Goal: Task Accomplishment & Management: Complete application form

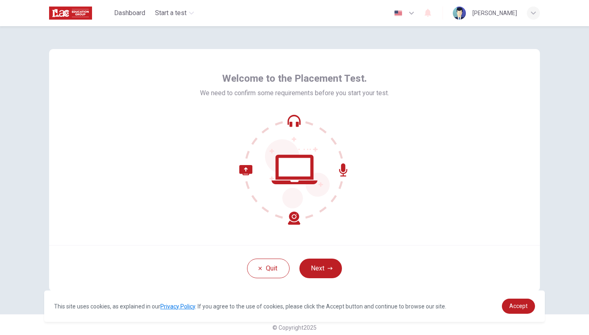
click at [362, 159] on div at bounding box center [294, 169] width 189 height 110
click at [323, 274] on button "Next" at bounding box center [320, 269] width 43 height 20
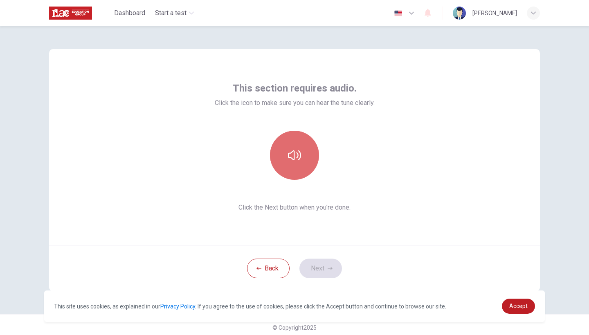
click at [300, 169] on button "button" at bounding box center [294, 155] width 49 height 49
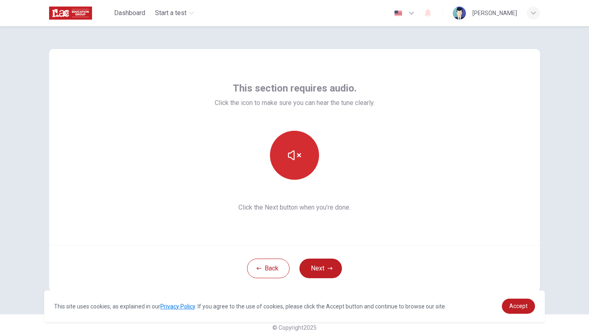
click at [302, 166] on button "button" at bounding box center [294, 155] width 49 height 49
click at [298, 160] on icon "button" at bounding box center [294, 155] width 13 height 13
click at [308, 170] on button "button" at bounding box center [294, 155] width 49 height 49
click at [327, 187] on div "This section requires audio. Click the icon to make sure you can hear the tune …" at bounding box center [295, 147] width 160 height 131
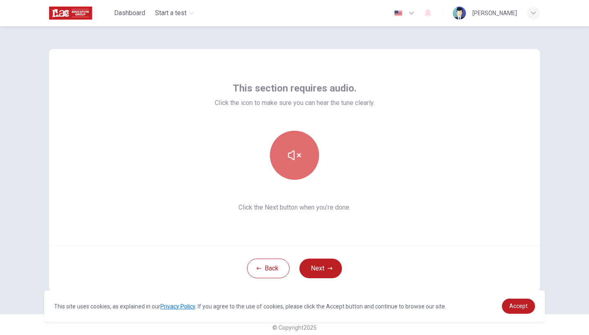
click at [305, 173] on button "button" at bounding box center [294, 155] width 49 height 49
click at [302, 176] on button "button" at bounding box center [294, 155] width 49 height 49
click at [299, 160] on icon "button" at bounding box center [294, 155] width 13 height 13
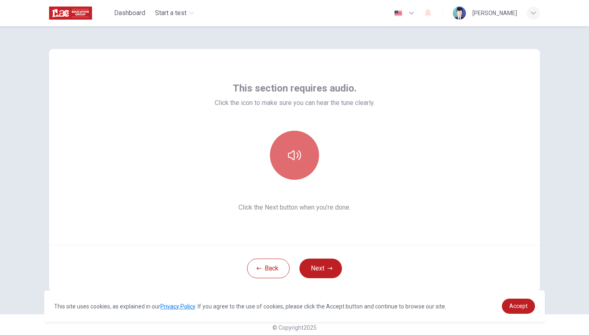
click at [302, 152] on button "button" at bounding box center [294, 155] width 49 height 49
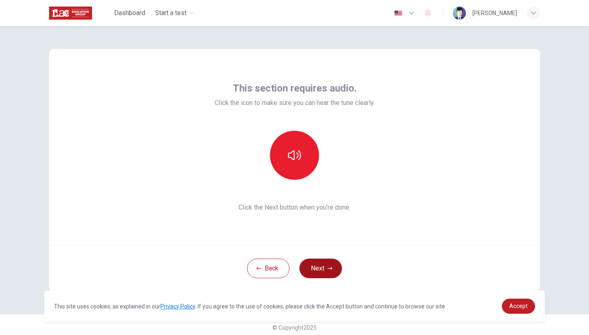
click at [313, 265] on button "Next" at bounding box center [320, 269] width 43 height 20
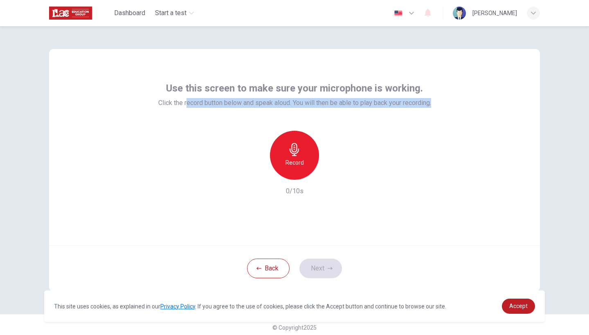
drag, startPoint x: 182, startPoint y: 103, endPoint x: 329, endPoint y: 101, distance: 146.8
click at [329, 106] on span "Click the record button below and speak aloud. You will then be able to play ba…" at bounding box center [294, 103] width 273 height 10
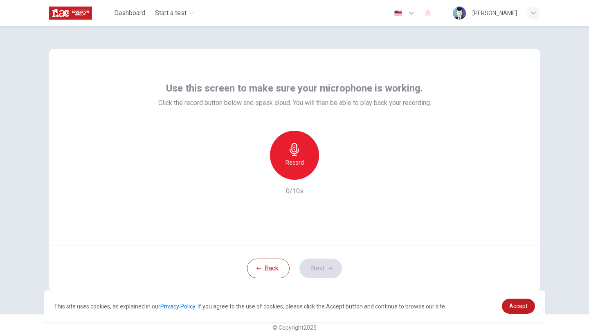
click at [343, 110] on div "Use this screen to make sure your microphone is working. Click the record butto…" at bounding box center [294, 139] width 273 height 114
click at [298, 151] on icon "button" at bounding box center [294, 149] width 13 height 13
click at [314, 166] on div "Stop" at bounding box center [294, 155] width 49 height 49
click at [255, 165] on div "Record" at bounding box center [294, 155] width 88 height 49
click at [255, 173] on icon "button" at bounding box center [256, 173] width 7 height 7
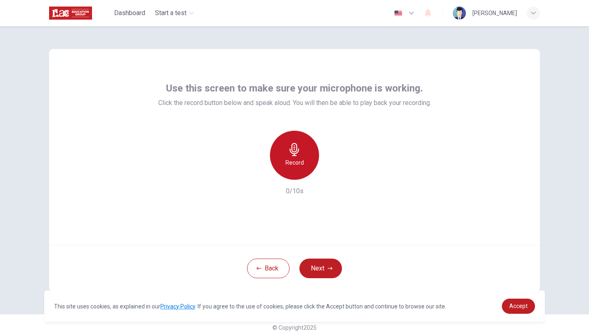
click at [296, 167] on h6 "Record" at bounding box center [294, 163] width 18 height 10
click at [302, 166] on div "Stop" at bounding box center [294, 155] width 49 height 49
click at [333, 174] on icon "button" at bounding box center [332, 173] width 8 height 8
click at [333, 175] on icon "button" at bounding box center [332, 173] width 8 height 8
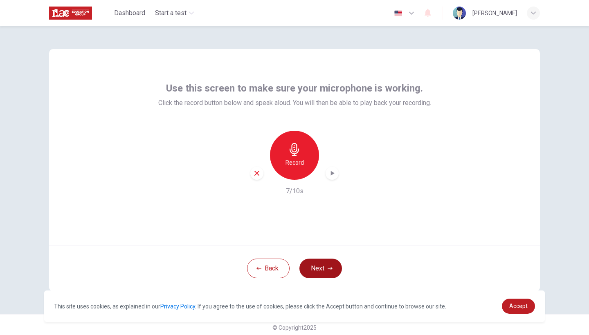
click at [316, 264] on button "Next" at bounding box center [320, 269] width 43 height 20
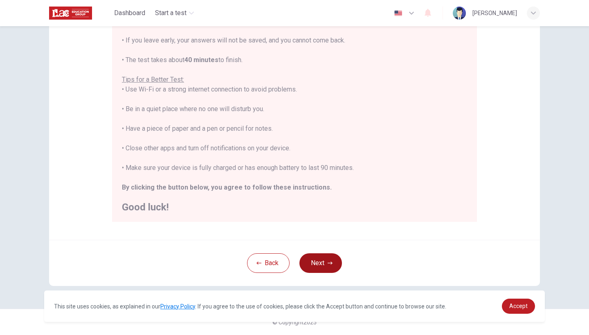
click at [311, 267] on button "Next" at bounding box center [320, 263] width 43 height 20
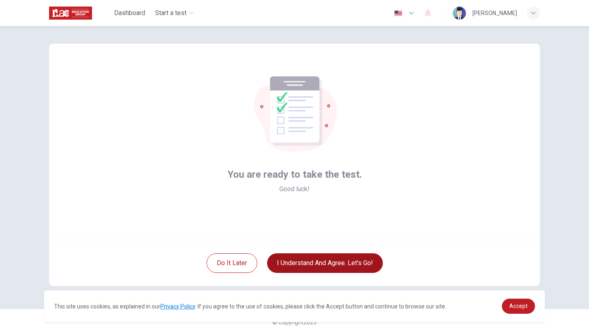
scroll to position [5, 0]
click at [362, 261] on button "I understand and agree. Let’s go!" at bounding box center [325, 263] width 116 height 20
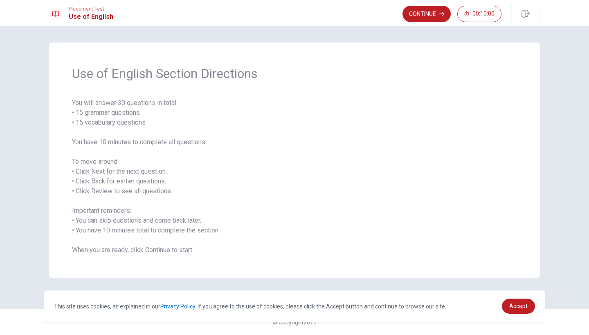
drag, startPoint x: 154, startPoint y: 127, endPoint x: 87, endPoint y: 103, distance: 71.4
click at [87, 103] on span "You will answer 30 questions in total: • 15 grammar questions • 15 vocabulary q…" at bounding box center [294, 176] width 445 height 157
drag, startPoint x: 70, startPoint y: 102, endPoint x: 155, endPoint y: 134, distance: 90.0
click at [155, 134] on div "Use of English Section Directions You will answer 30 questions in total: • 15 g…" at bounding box center [294, 160] width 491 height 235
drag, startPoint x: 145, startPoint y: 123, endPoint x: 72, endPoint y: 96, distance: 78.1
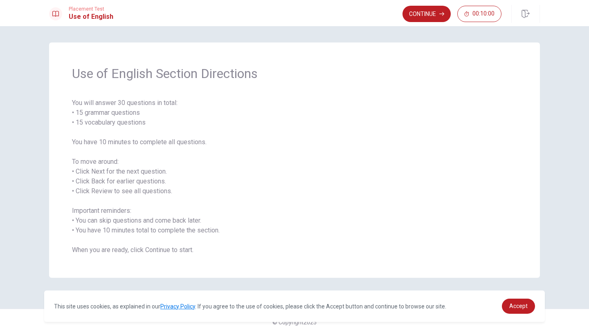
click at [72, 96] on div "Use of English Section Directions You will answer 30 questions in total: • 15 g…" at bounding box center [294, 160] width 491 height 235
drag, startPoint x: 172, startPoint y: 190, endPoint x: 128, endPoint y: 165, distance: 50.8
click at [128, 165] on span "You will answer 30 questions in total: • 15 grammar questions • 15 vocabulary q…" at bounding box center [294, 176] width 445 height 157
click at [421, 12] on button "Continue" at bounding box center [426, 14] width 48 height 16
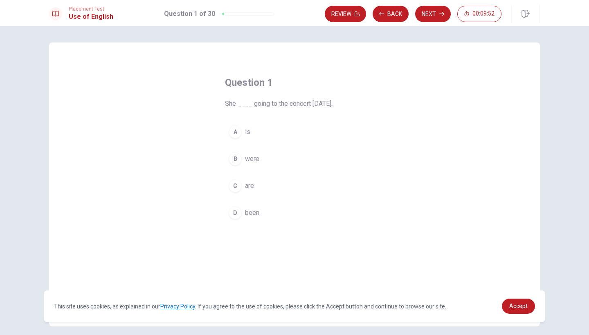
click at [235, 187] on div "C" at bounding box center [235, 185] width 13 height 13
click at [432, 14] on button "Next" at bounding box center [433, 14] width 36 height 16
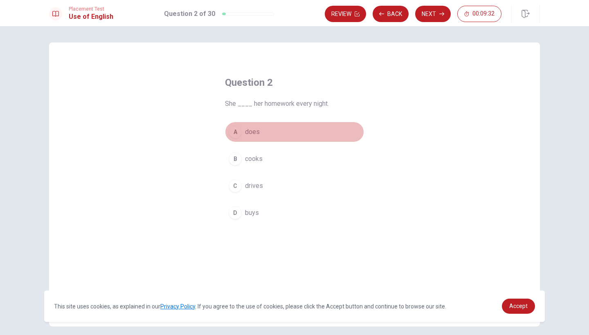
click at [237, 128] on div "A" at bounding box center [235, 131] width 13 height 13
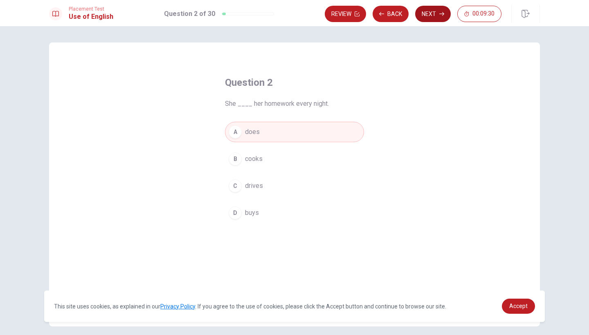
click at [433, 15] on button "Next" at bounding box center [433, 14] width 36 height 16
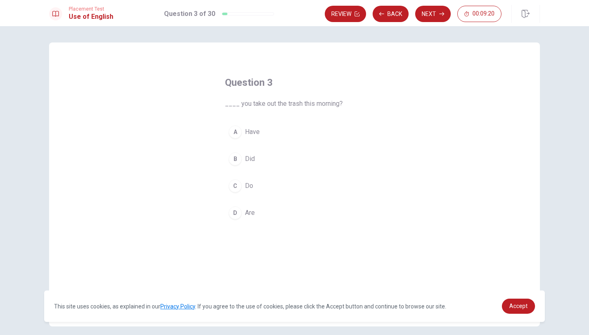
click at [237, 160] on div "B" at bounding box center [235, 158] width 13 height 13
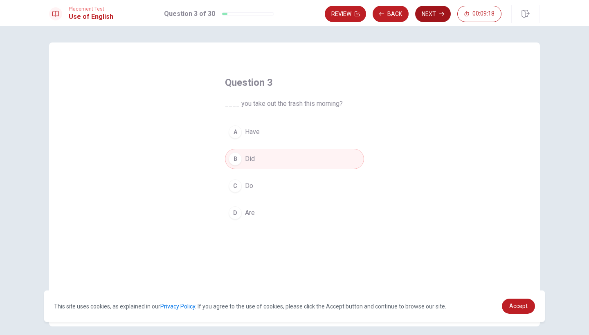
click at [433, 12] on button "Next" at bounding box center [433, 14] width 36 height 16
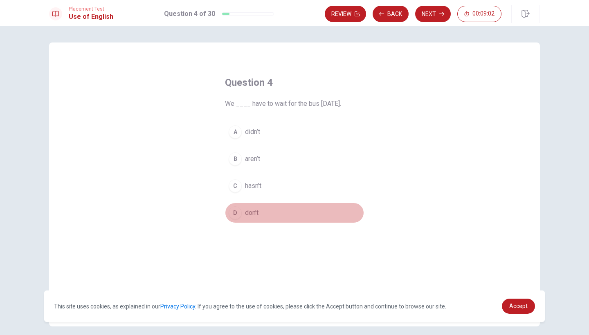
click at [256, 208] on button "D don’t" at bounding box center [294, 213] width 139 height 20
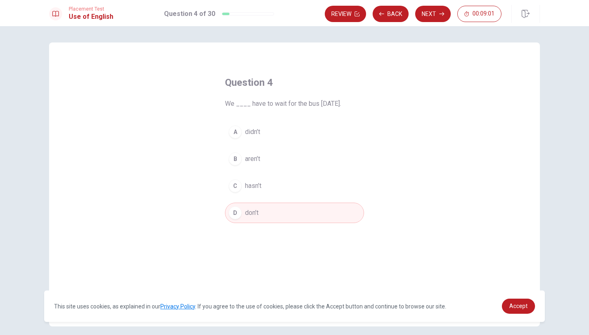
click at [440, 23] on div "Placement Test Use of English Question 4 of 30 Review Back Next 00:09:01" at bounding box center [294, 13] width 589 height 26
click at [436, 17] on button "Next" at bounding box center [433, 14] width 36 height 16
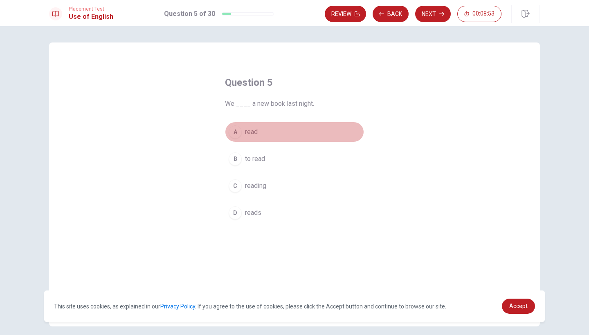
click at [251, 132] on span "read" at bounding box center [251, 132] width 13 height 10
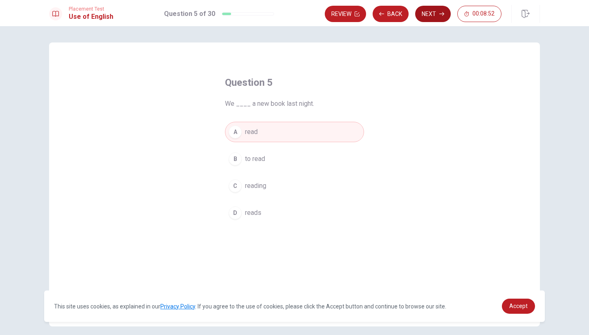
click at [434, 12] on button "Next" at bounding box center [433, 14] width 36 height 16
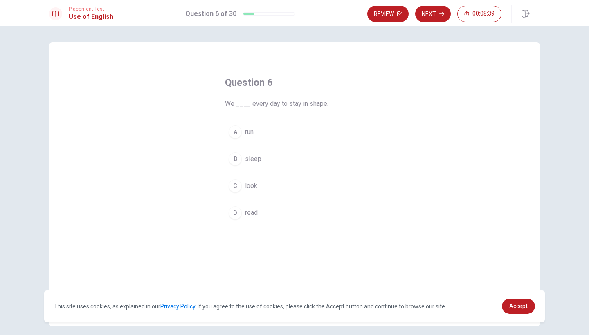
drag, startPoint x: 305, startPoint y: 103, endPoint x: 323, endPoint y: 103, distance: 17.6
click at [323, 103] on span "We ____ every day to stay in shape." at bounding box center [294, 104] width 139 height 10
drag, startPoint x: 323, startPoint y: 103, endPoint x: 223, endPoint y: 108, distance: 99.5
click at [223, 108] on div "Question 6 We ____ every day to stay in shape. A run B sleep C look D read" at bounding box center [294, 149] width 172 height 173
click at [250, 188] on span "look" at bounding box center [251, 186] width 12 height 10
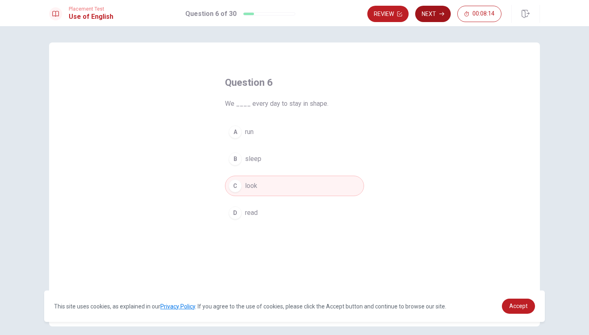
click at [434, 15] on button "Next" at bounding box center [433, 14] width 36 height 16
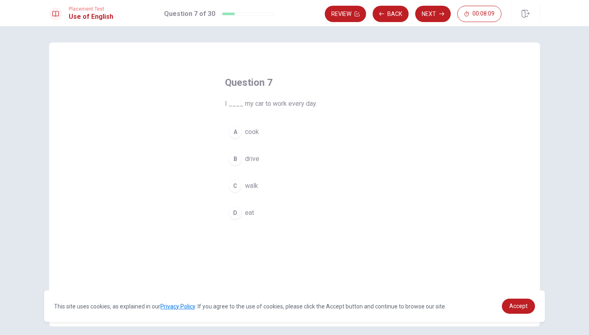
drag, startPoint x: 316, startPoint y: 104, endPoint x: 273, endPoint y: 104, distance: 42.9
click at [273, 104] on span "I ____ my car to work every day." at bounding box center [294, 104] width 139 height 10
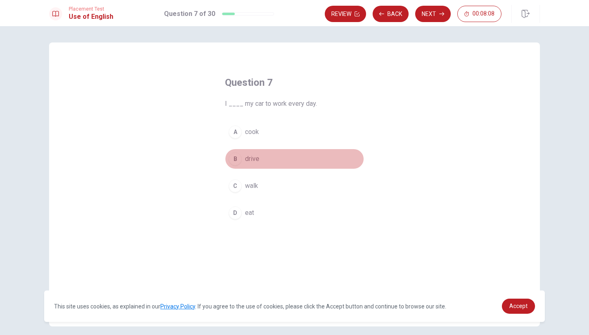
click at [243, 159] on button "B drive" at bounding box center [294, 159] width 139 height 20
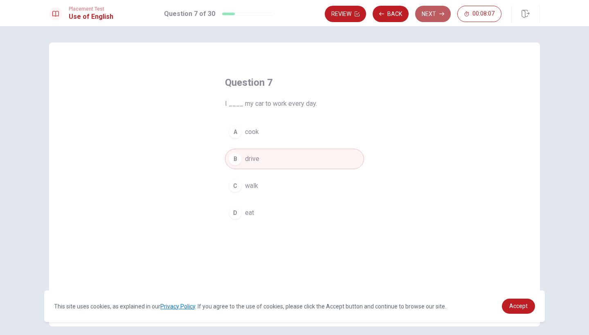
click at [434, 10] on button "Next" at bounding box center [433, 14] width 36 height 16
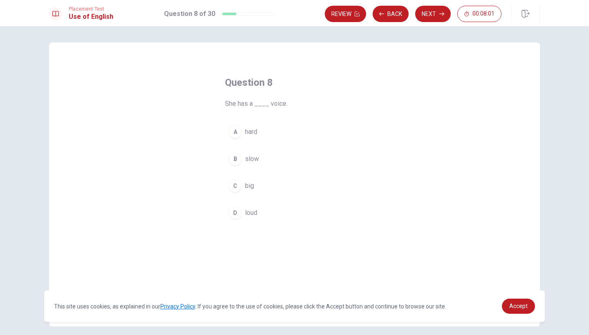
click at [251, 217] on span "loud" at bounding box center [251, 213] width 12 height 10
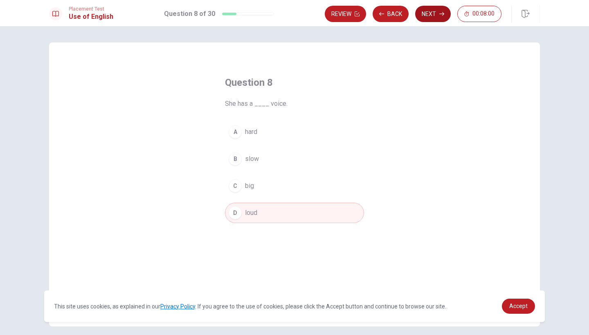
click at [435, 14] on button "Next" at bounding box center [433, 14] width 36 height 16
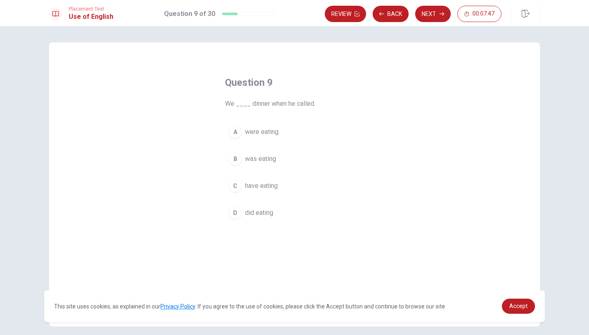
click at [273, 188] on span "have eating" at bounding box center [261, 186] width 33 height 10
click at [279, 211] on button "D did eating" at bounding box center [294, 213] width 139 height 20
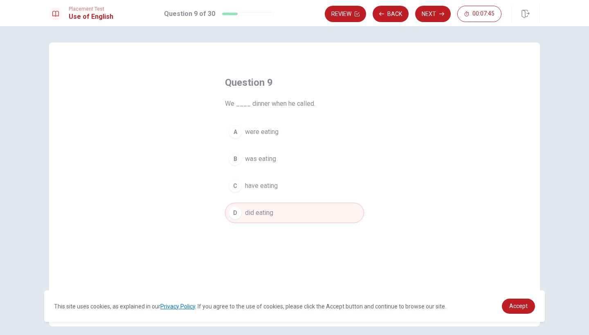
click at [283, 176] on button "C have eating" at bounding box center [294, 186] width 139 height 20
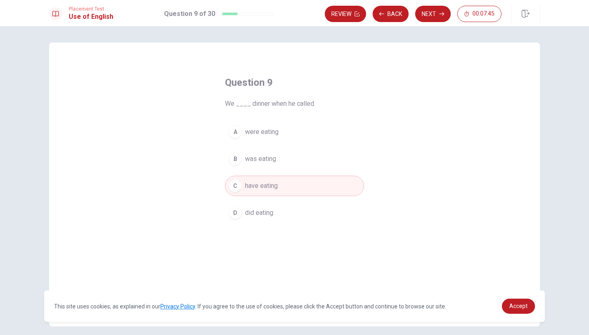
click at [283, 163] on button "B was eating" at bounding box center [294, 159] width 139 height 20
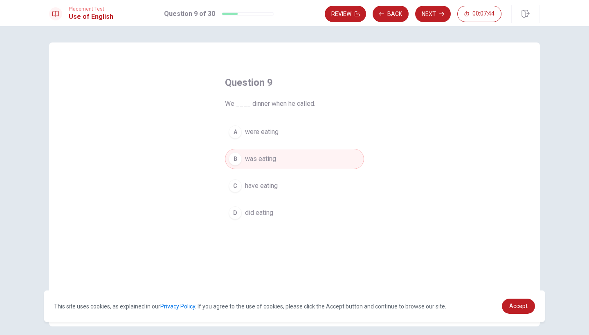
click at [284, 137] on button "A were eating" at bounding box center [294, 132] width 139 height 20
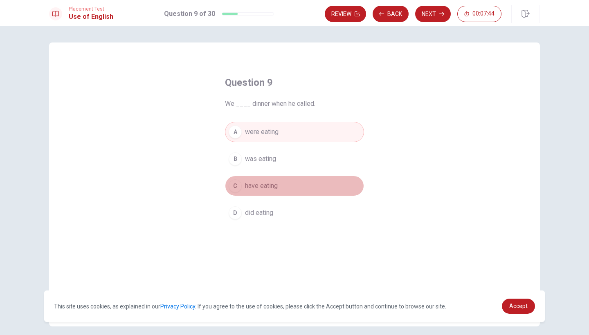
click at [281, 190] on button "C have eating" at bounding box center [294, 186] width 139 height 20
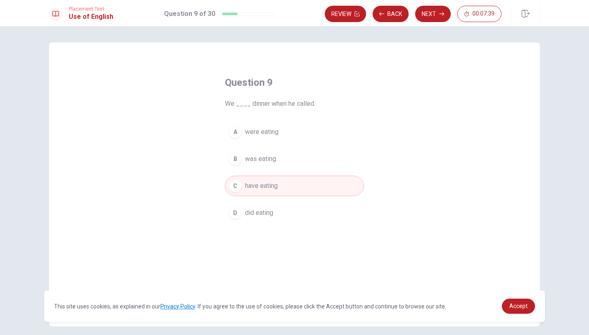
click at [278, 137] on button "A were eating" at bounding box center [294, 132] width 139 height 20
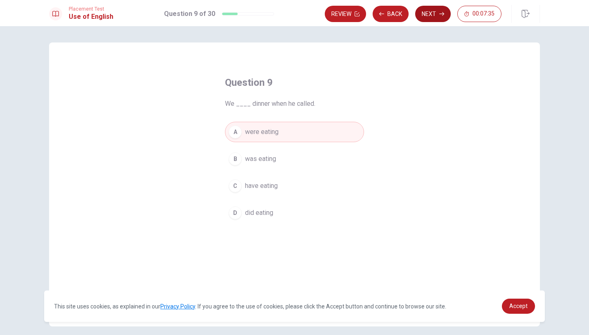
click at [427, 16] on button "Next" at bounding box center [433, 14] width 36 height 16
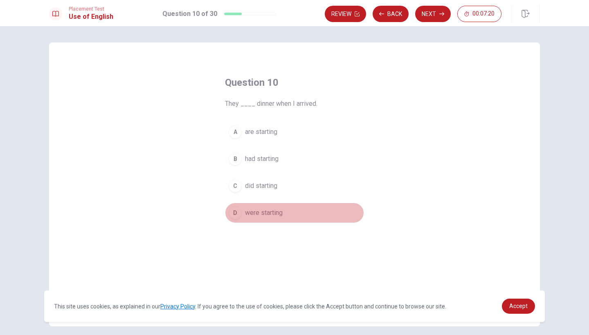
click at [276, 206] on button "D were starting" at bounding box center [294, 213] width 139 height 20
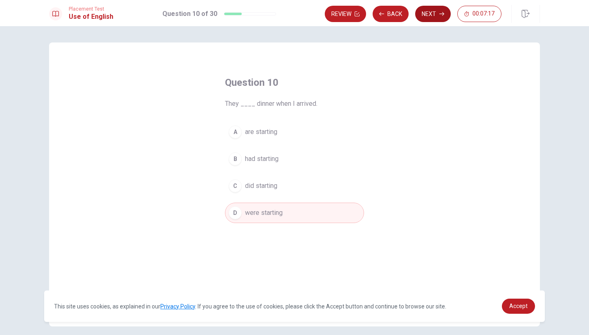
click at [434, 15] on button "Next" at bounding box center [433, 14] width 36 height 16
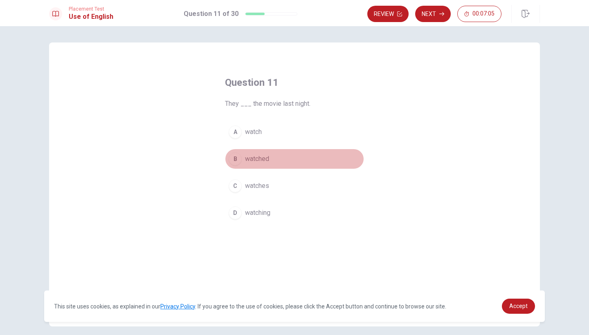
click at [261, 156] on span "watched" at bounding box center [257, 159] width 24 height 10
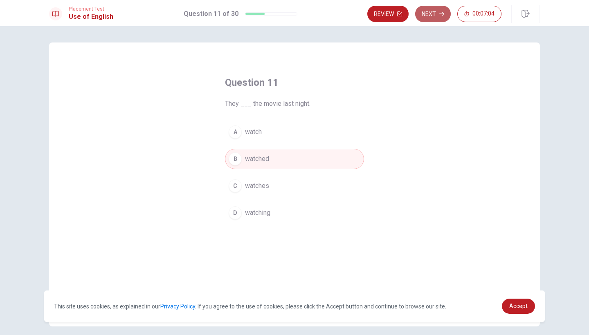
click at [439, 20] on button "Next" at bounding box center [433, 14] width 36 height 16
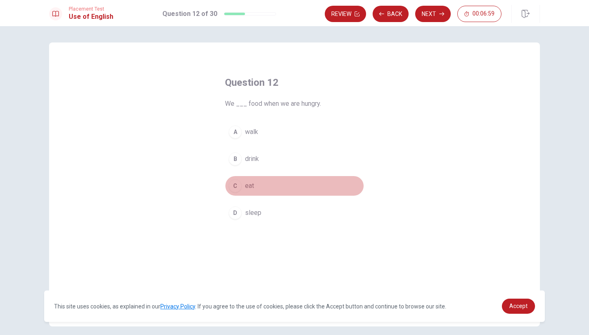
click at [254, 185] on button "C eat" at bounding box center [294, 186] width 139 height 20
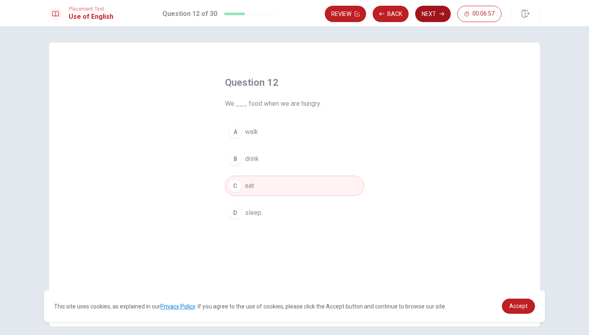
click at [427, 14] on button "Next" at bounding box center [433, 14] width 36 height 16
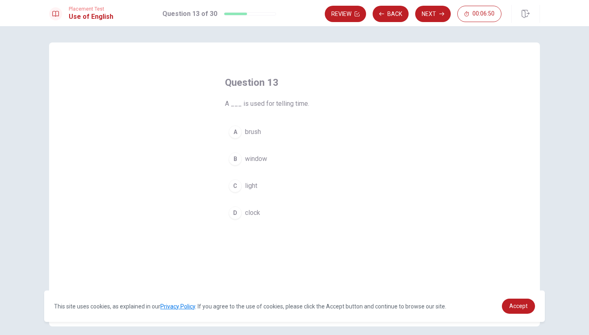
click at [261, 216] on button "D clock" at bounding box center [294, 213] width 139 height 20
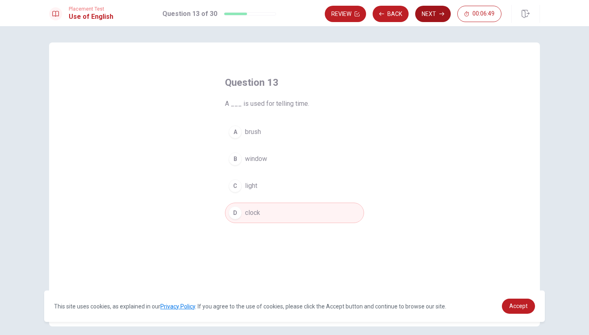
click at [423, 11] on button "Next" at bounding box center [433, 14] width 36 height 16
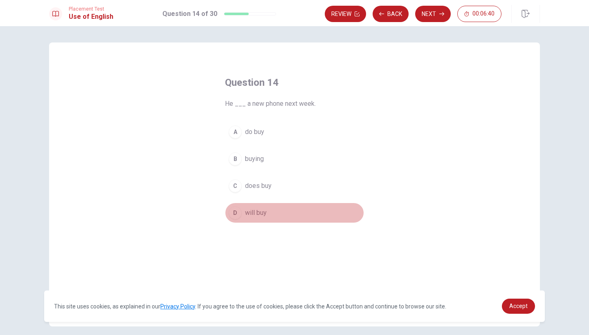
click at [266, 218] on button "D will buy" at bounding box center [294, 213] width 139 height 20
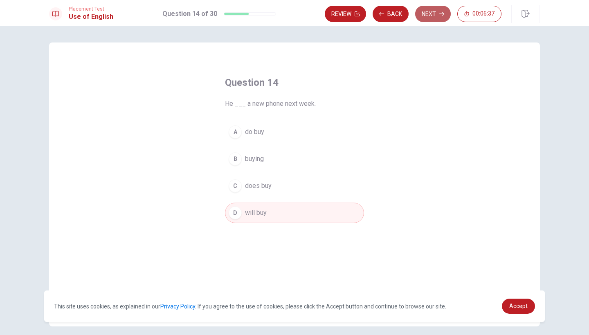
click at [427, 20] on button "Next" at bounding box center [433, 14] width 36 height 16
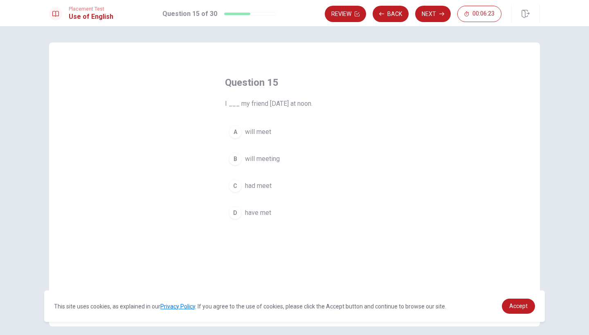
click at [276, 129] on button "A will meet" at bounding box center [294, 132] width 139 height 20
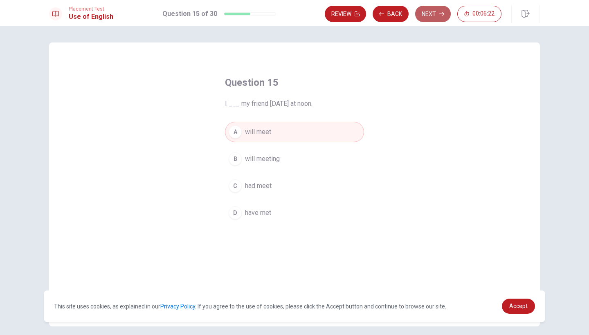
click at [441, 20] on button "Next" at bounding box center [433, 14] width 36 height 16
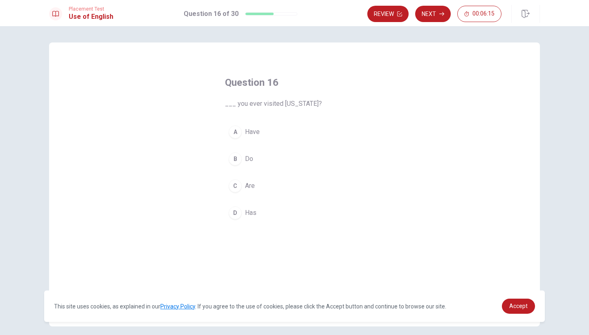
click at [260, 139] on button "A Have" at bounding box center [294, 132] width 139 height 20
click at [429, 23] on div "Placement Test Use of English Question 16 of 30 Review Next 00:06:12" at bounding box center [294, 13] width 589 height 26
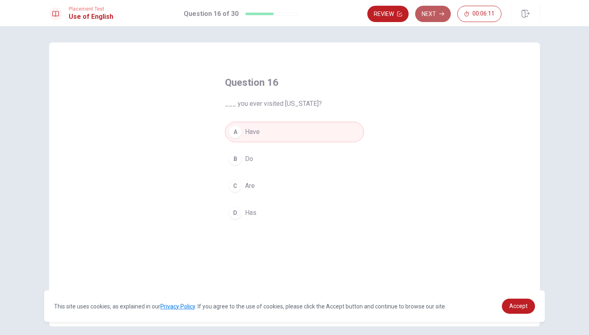
click at [432, 17] on button "Next" at bounding box center [433, 14] width 36 height 16
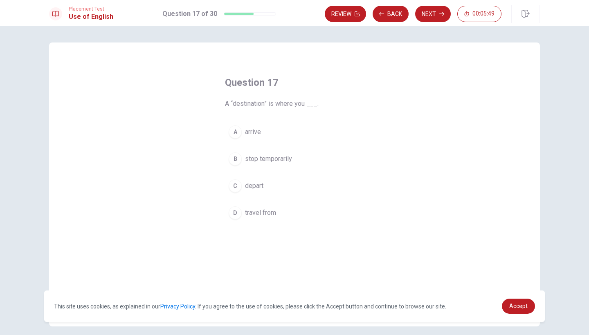
click at [271, 209] on span "travel from" at bounding box center [260, 213] width 31 height 10
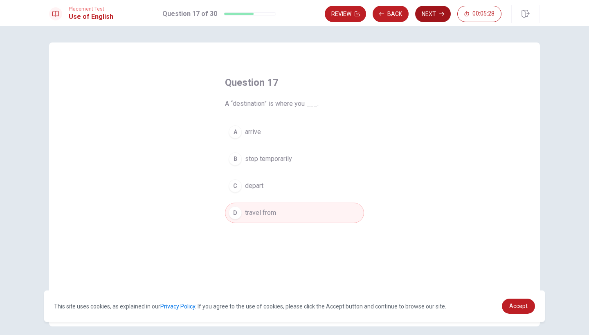
click at [422, 11] on button "Next" at bounding box center [433, 14] width 36 height 16
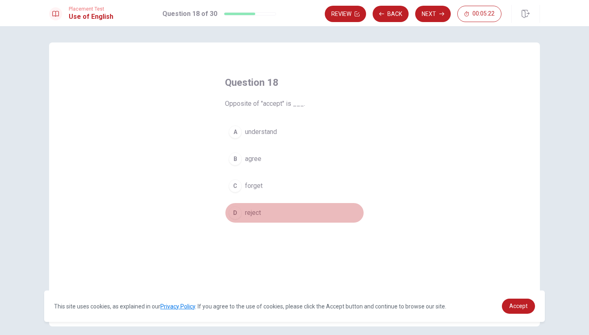
click at [263, 219] on button "D reject" at bounding box center [294, 213] width 139 height 20
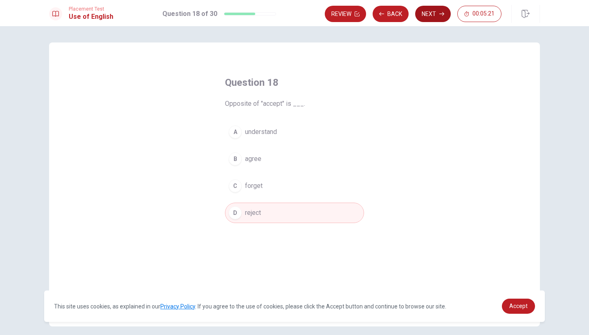
click at [439, 15] on icon "button" at bounding box center [441, 13] width 5 height 5
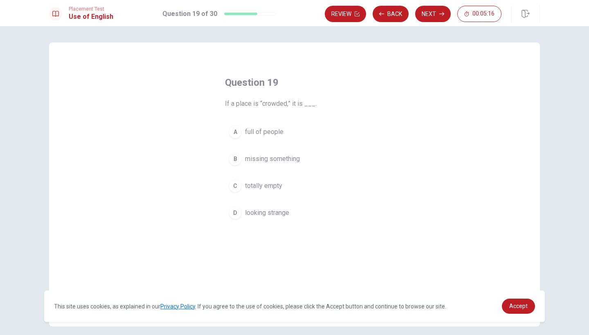
click at [292, 135] on button "A full of people" at bounding box center [294, 132] width 139 height 20
click at [435, 17] on button "Next" at bounding box center [433, 14] width 36 height 16
drag, startPoint x: 223, startPoint y: 103, endPoint x: 249, endPoint y: 105, distance: 26.6
click at [249, 105] on div "Question 20 She ___ at home because it was snowing. A staying B stayed C stay D…" at bounding box center [294, 149] width 172 height 173
click at [267, 165] on button "B stayed" at bounding box center [294, 159] width 139 height 20
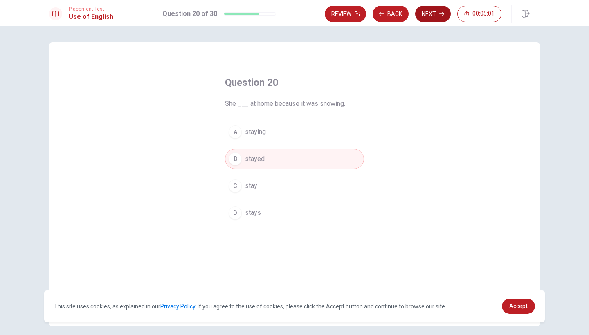
click at [430, 16] on button "Next" at bounding box center [433, 14] width 36 height 16
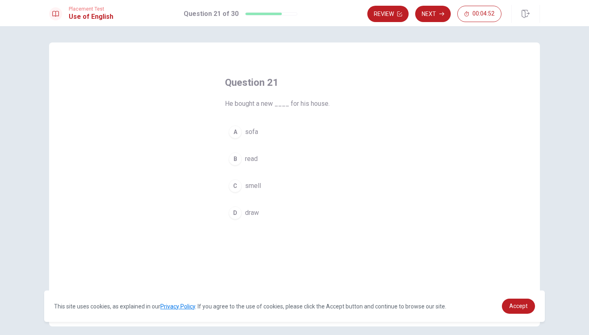
click at [255, 136] on span "sofa" at bounding box center [251, 132] width 13 height 10
click at [439, 15] on icon "button" at bounding box center [441, 13] width 5 height 5
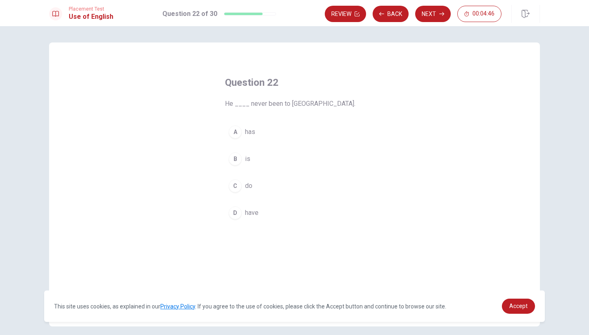
click at [254, 134] on span "has" at bounding box center [250, 132] width 10 height 10
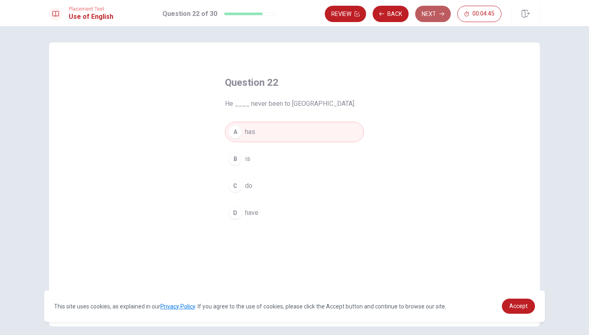
click at [431, 13] on button "Next" at bounding box center [433, 14] width 36 height 16
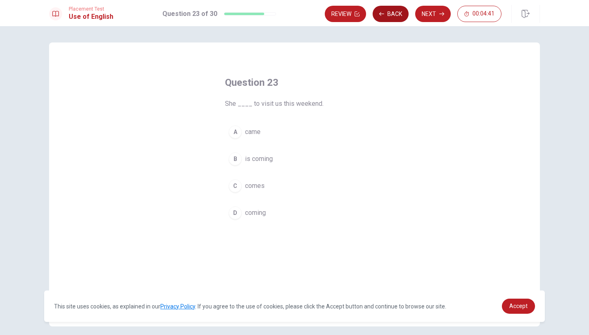
click at [383, 10] on button "Back" at bounding box center [390, 14] width 36 height 16
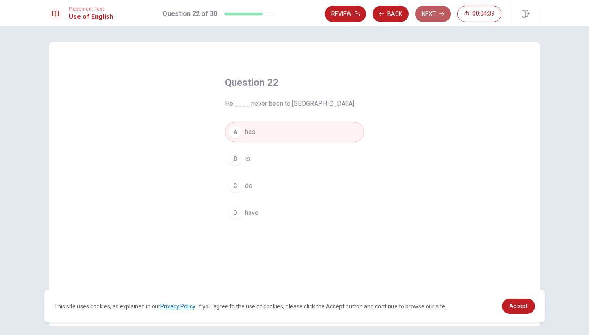
click at [448, 17] on button "Next" at bounding box center [433, 14] width 36 height 16
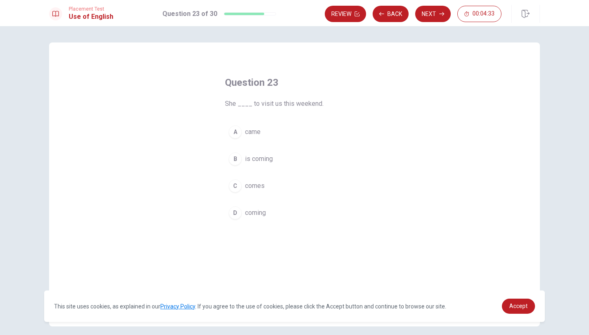
click at [266, 128] on button "A came" at bounding box center [294, 132] width 139 height 20
click at [430, 18] on button "Next" at bounding box center [433, 14] width 36 height 16
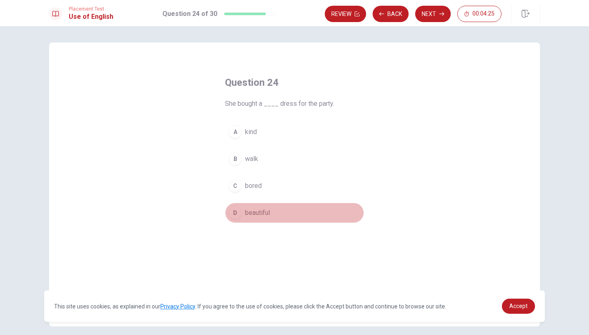
click at [253, 212] on span "beautiful" at bounding box center [257, 213] width 25 height 10
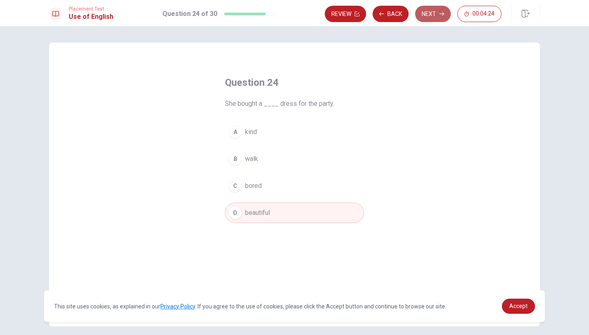
click at [437, 14] on button "Next" at bounding box center [433, 14] width 36 height 16
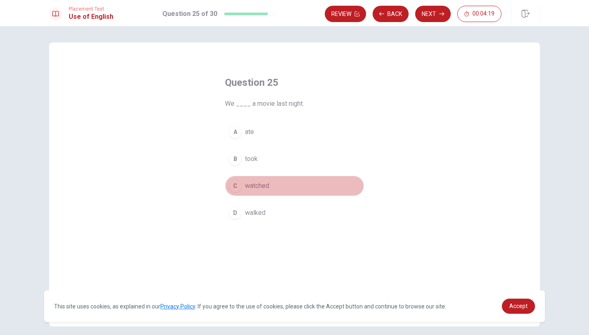
click at [264, 191] on button "C watched" at bounding box center [294, 186] width 139 height 20
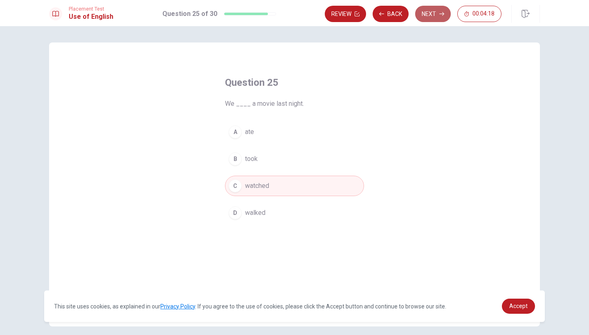
click at [421, 16] on button "Next" at bounding box center [433, 14] width 36 height 16
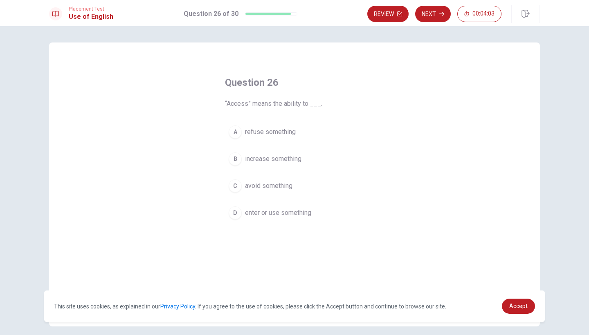
click at [299, 208] on span "enter or use something" at bounding box center [278, 213] width 66 height 10
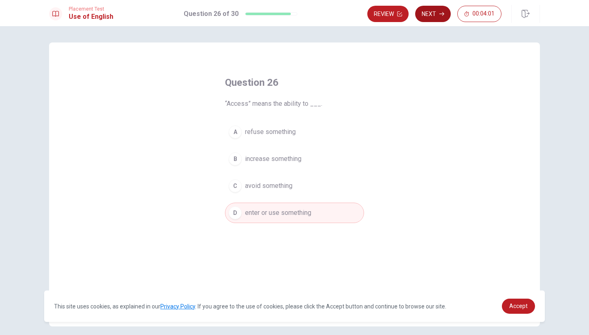
click at [433, 19] on button "Next" at bounding box center [433, 14] width 36 height 16
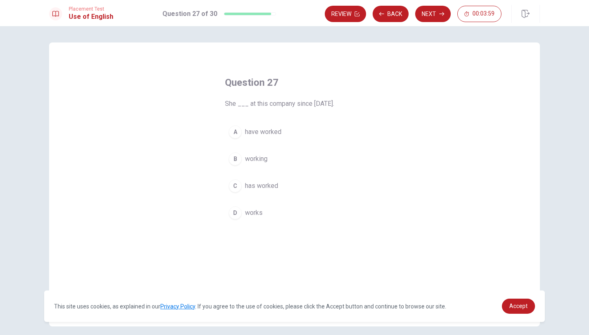
drag, startPoint x: 226, startPoint y: 105, endPoint x: 340, endPoint y: 104, distance: 113.2
click at [340, 104] on span "She ___ at this company since [DATE]." at bounding box center [294, 104] width 139 height 10
click at [276, 132] on span "have worked" at bounding box center [263, 132] width 36 height 10
click at [432, 13] on button "Next" at bounding box center [433, 14] width 36 height 16
drag, startPoint x: 222, startPoint y: 104, endPoint x: 277, endPoint y: 111, distance: 55.6
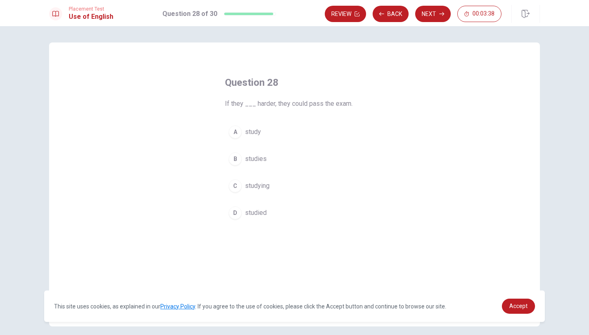
click at [277, 111] on div "Question 28 If they ___ harder, they could pass the exam. A study B studies C s…" at bounding box center [294, 149] width 172 height 173
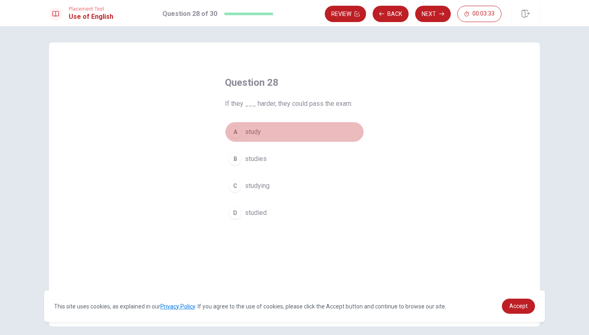
click at [274, 133] on button "A study" at bounding box center [294, 132] width 139 height 20
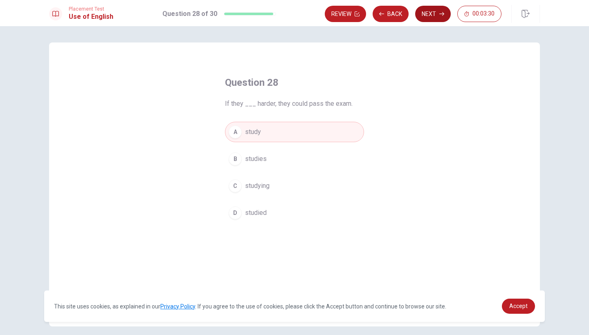
click at [433, 14] on button "Next" at bounding box center [433, 14] width 36 height 16
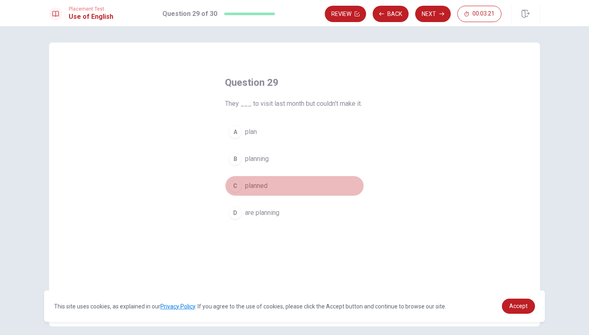
click at [253, 190] on span "planned" at bounding box center [256, 186] width 22 height 10
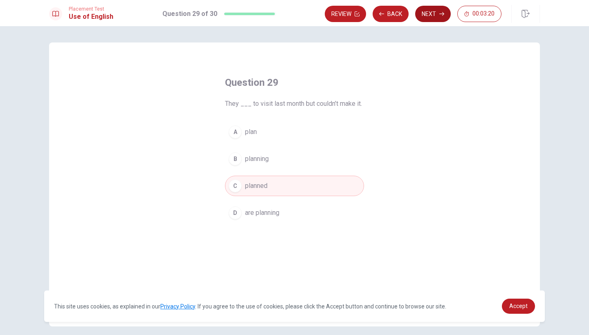
click at [435, 17] on button "Next" at bounding box center [433, 14] width 36 height 16
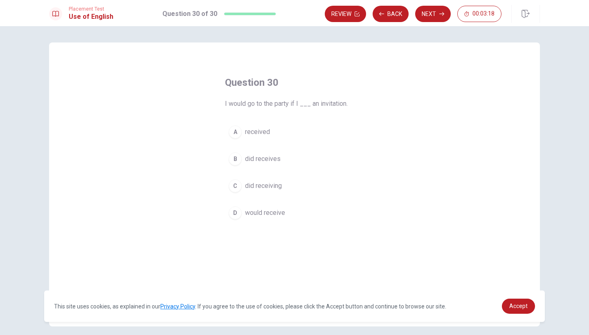
drag, startPoint x: 226, startPoint y: 103, endPoint x: 317, endPoint y: 103, distance: 91.6
click at [317, 103] on span "I would go to the party if I ___ an invitation." at bounding box center [294, 104] width 139 height 10
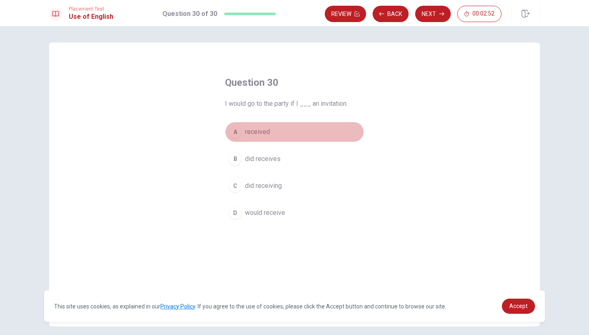
click at [271, 139] on button "A received" at bounding box center [294, 132] width 139 height 20
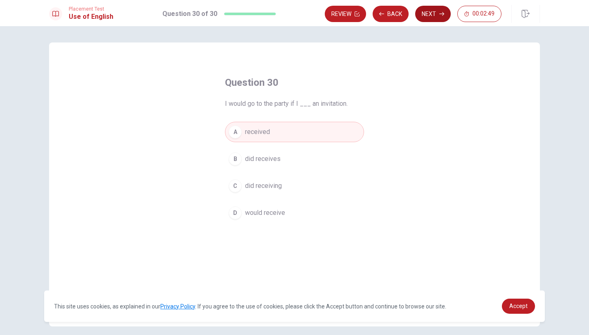
click at [430, 18] on button "Next" at bounding box center [433, 14] width 36 height 16
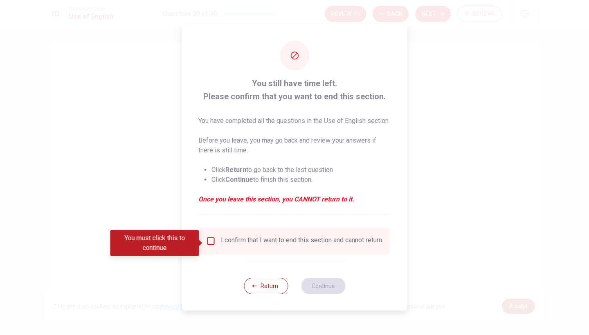
drag, startPoint x: 255, startPoint y: 76, endPoint x: 329, endPoint y: 102, distance: 78.7
click at [329, 102] on div "You still have time left. Please confirm that you want to end this section. You…" at bounding box center [294, 146] width 193 height 138
drag, startPoint x: 207, startPoint y: 111, endPoint x: 249, endPoint y: 140, distance: 50.8
click at [249, 140] on span "You have completed all the questions in the Use of English section. Before you …" at bounding box center [294, 160] width 193 height 88
click at [249, 148] on p "Before you leave, you may go back and review your answers if there is still tim…" at bounding box center [294, 146] width 193 height 20
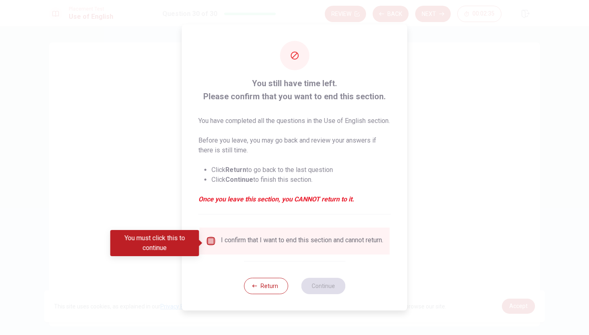
click at [206, 244] on input "You must click this to continue" at bounding box center [211, 241] width 10 height 10
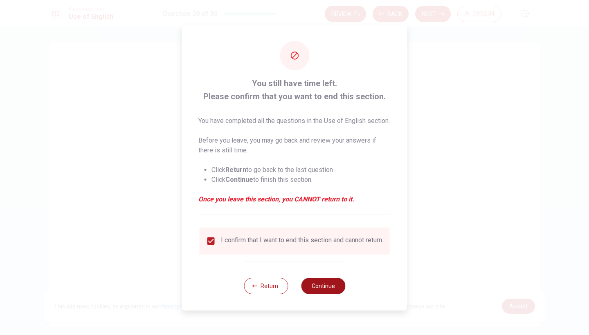
click at [321, 293] on button "Continue" at bounding box center [323, 286] width 44 height 16
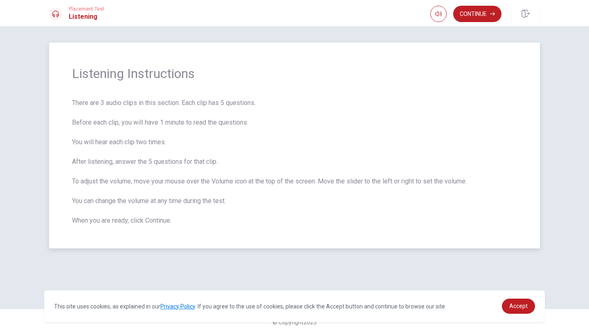
drag, startPoint x: 197, startPoint y: 78, endPoint x: 92, endPoint y: 87, distance: 105.4
click at [92, 87] on div "Listening Instructions There are 3 audio clips in this section. Each clip has 5…" at bounding box center [294, 146] width 491 height 206
click at [477, 18] on button "Continue" at bounding box center [477, 14] width 48 height 16
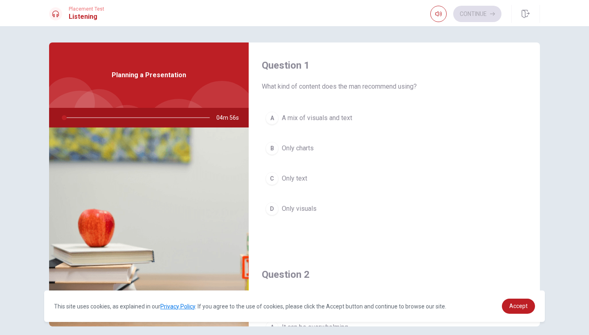
drag, startPoint x: 265, startPoint y: 89, endPoint x: 330, endPoint y: 93, distance: 65.1
click at [330, 93] on div "Question 1 What kind of content does the man recommend using? A A mix of visual…" at bounding box center [394, 147] width 291 height 209
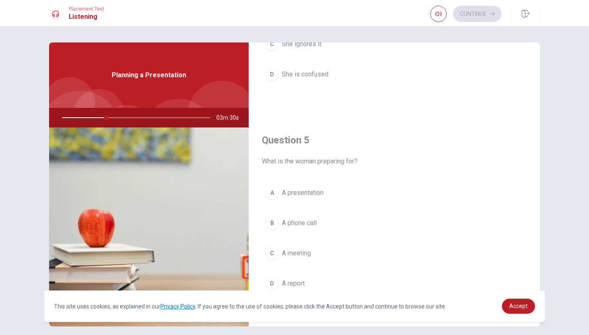
scroll to position [24, 0]
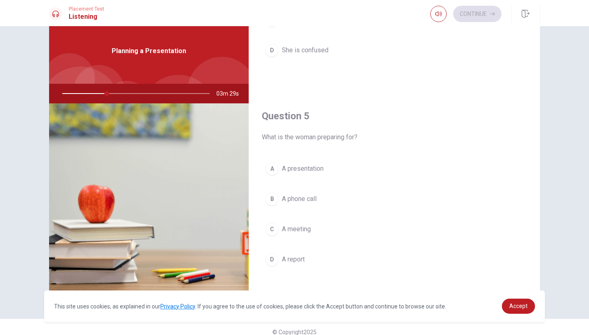
click at [307, 168] on span "A presentation" at bounding box center [303, 169] width 42 height 10
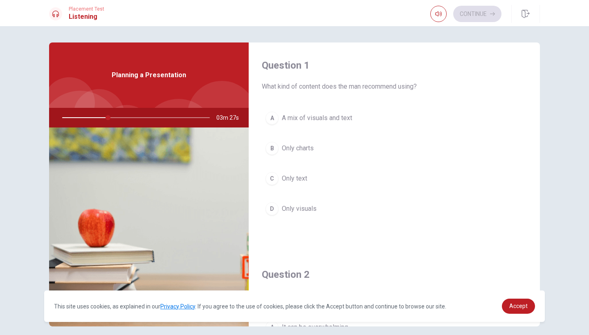
scroll to position [0, 0]
click at [349, 123] on button "A A mix of visuals and text" at bounding box center [394, 118] width 265 height 20
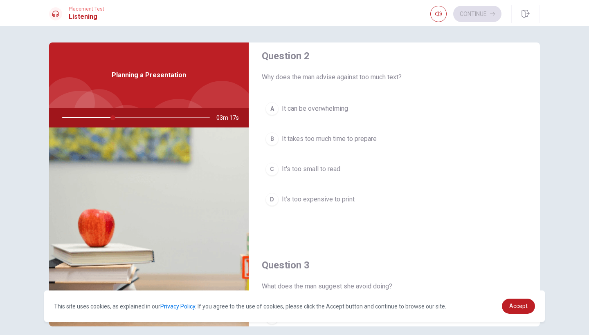
scroll to position [219, 0]
click at [334, 101] on button "A It can be overwhelming" at bounding box center [394, 108] width 265 height 20
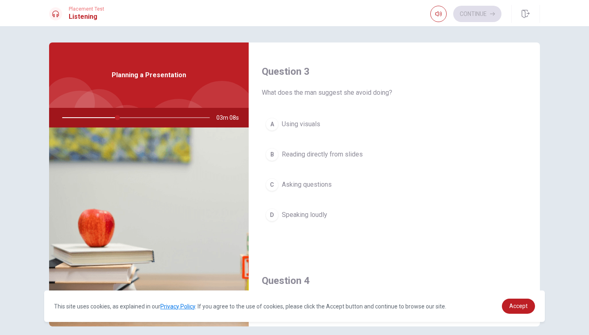
scroll to position [410, 0]
click at [326, 130] on button "A Using visuals" at bounding box center [394, 127] width 265 height 20
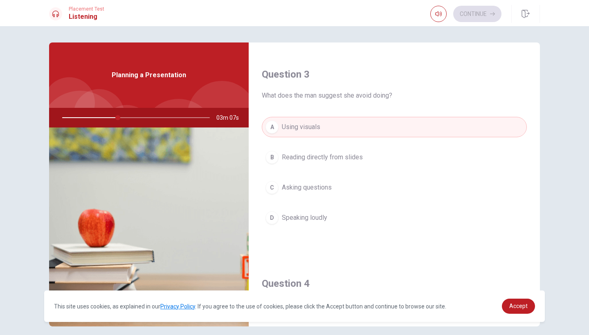
click at [328, 152] on button "B Reading directly from slides" at bounding box center [394, 157] width 265 height 20
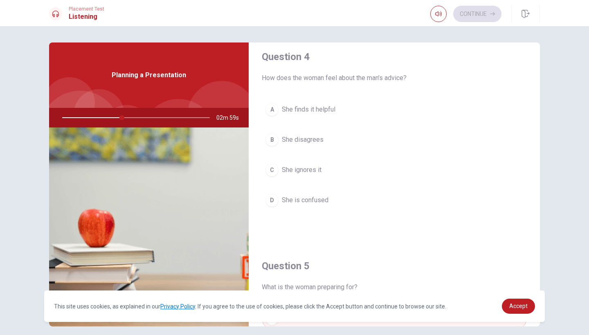
scroll to position [636, 0]
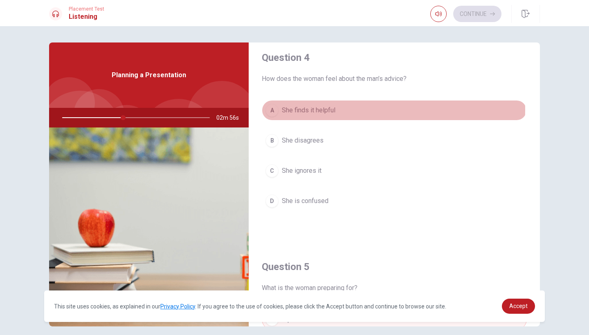
click at [339, 110] on button "A She finds it helpful" at bounding box center [394, 110] width 265 height 20
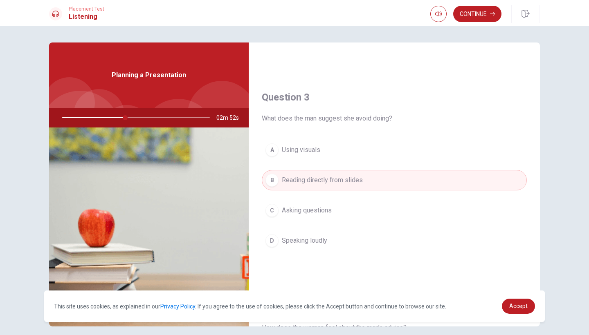
scroll to position [384, 0]
click at [383, 123] on span "What does the man suggest she avoid doing?" at bounding box center [394, 121] width 265 height 10
click at [415, 121] on span "What does the man suggest she avoid doing?" at bounding box center [394, 121] width 265 height 10
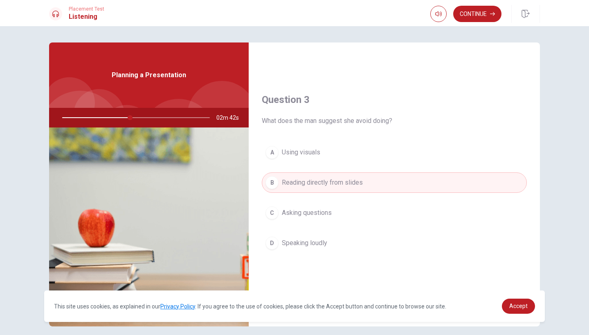
click at [400, 121] on span "What does the man suggest she avoid doing?" at bounding box center [394, 121] width 265 height 10
click at [404, 121] on span "What does the man suggest she avoid doing?" at bounding box center [394, 121] width 265 height 10
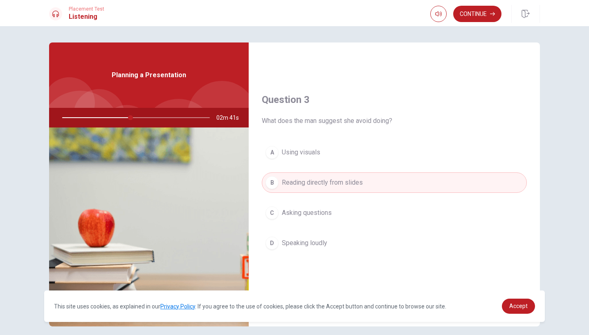
click at [404, 121] on span "What does the man suggest she avoid doing?" at bounding box center [394, 121] width 265 height 10
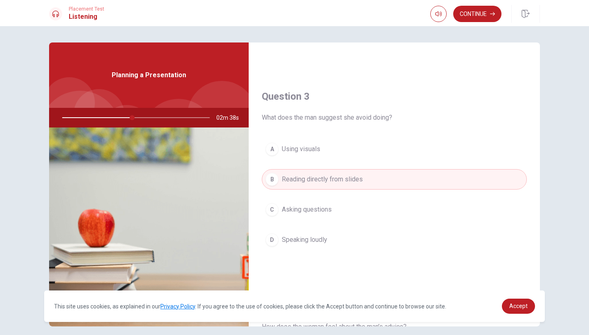
scroll to position [386, 0]
click at [386, 120] on span "What does the man suggest she avoid doing?" at bounding box center [394, 119] width 265 height 10
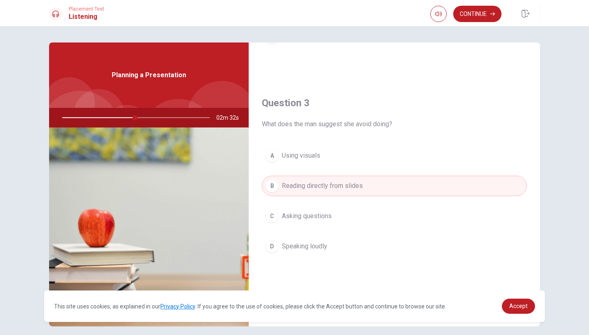
click at [401, 124] on span "What does the man suggest she avoid doing?" at bounding box center [394, 124] width 265 height 10
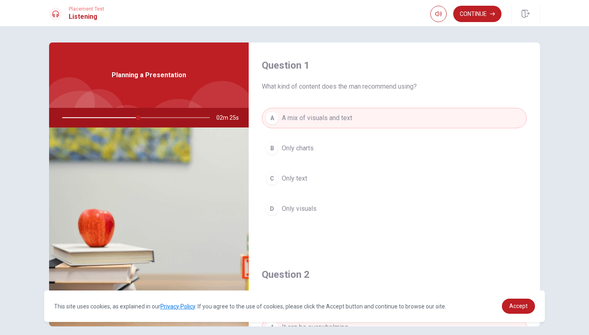
scroll to position [0, 0]
click at [490, 15] on icon "button" at bounding box center [492, 13] width 5 height 5
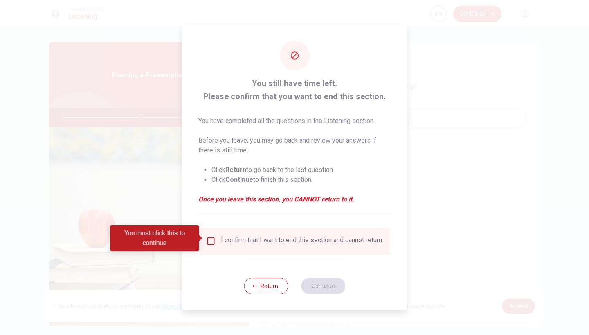
click at [235, 230] on div "I confirm that I want to end this section and cannot return." at bounding box center [294, 241] width 190 height 27
click at [209, 236] on input "You must click this to continue" at bounding box center [211, 241] width 10 height 10
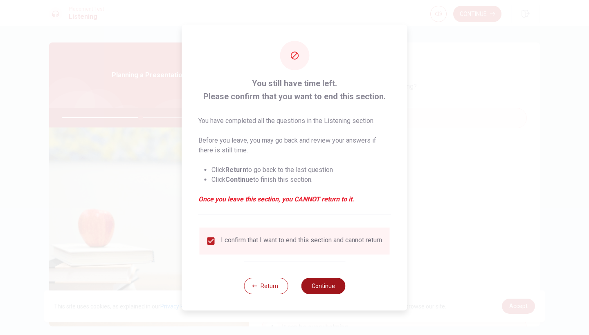
click at [334, 285] on button "Continue" at bounding box center [323, 286] width 44 height 16
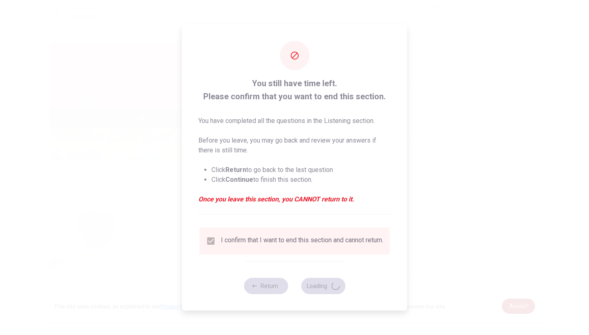
type input "54"
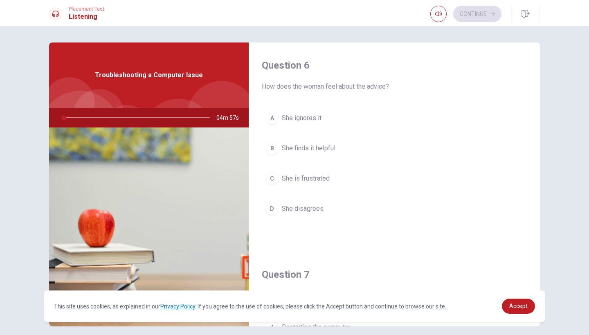
click at [329, 86] on span "How does the woman feel about the advice?" at bounding box center [394, 87] width 265 height 10
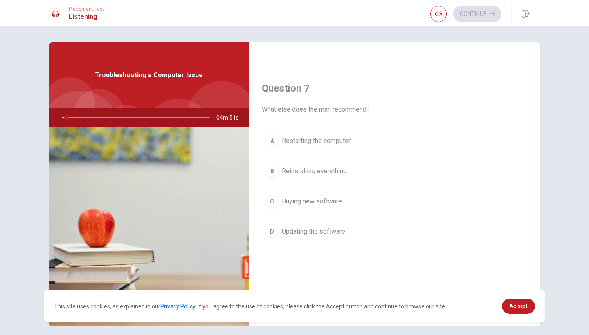
scroll to position [188, 0]
click at [364, 109] on span "What else does the man recommend?" at bounding box center [394, 108] width 265 height 10
click at [376, 107] on span "What else does the man recommend?" at bounding box center [394, 108] width 265 height 10
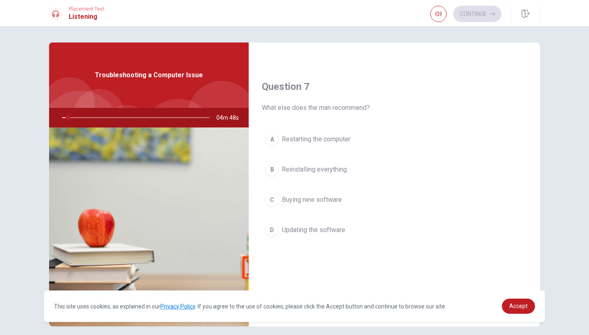
click at [376, 107] on span "What else does the man recommend?" at bounding box center [394, 108] width 265 height 10
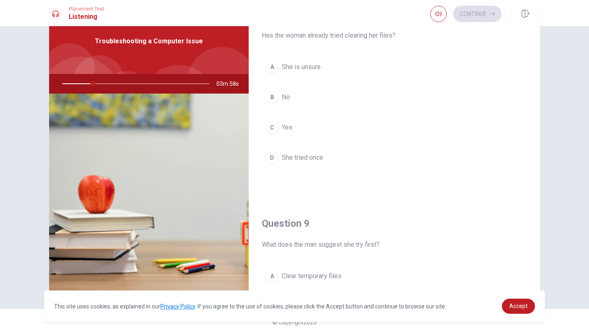
scroll to position [382, 0]
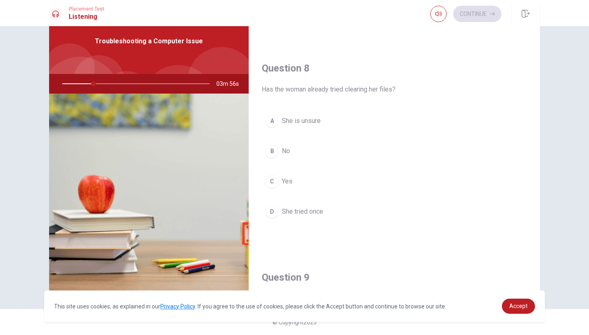
click at [353, 94] on span "Has the woman already tried clearing her files?" at bounding box center [394, 90] width 265 height 10
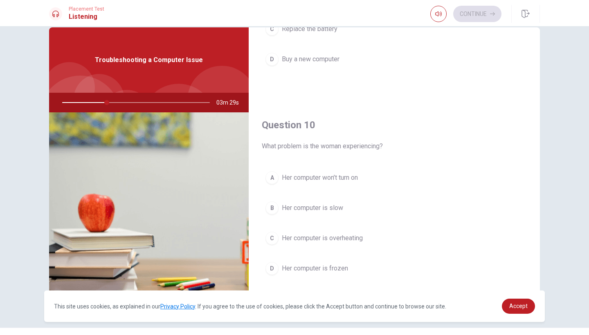
scroll to position [762, 0]
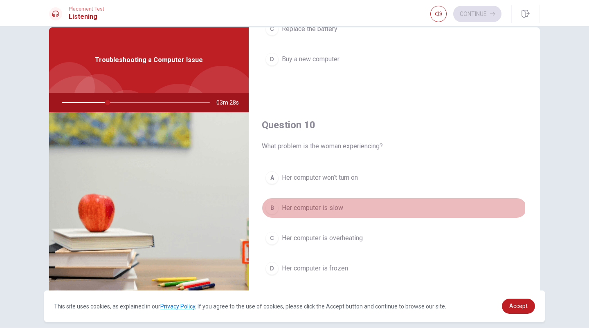
click at [331, 212] on span "Her computer is slow" at bounding box center [312, 208] width 61 height 10
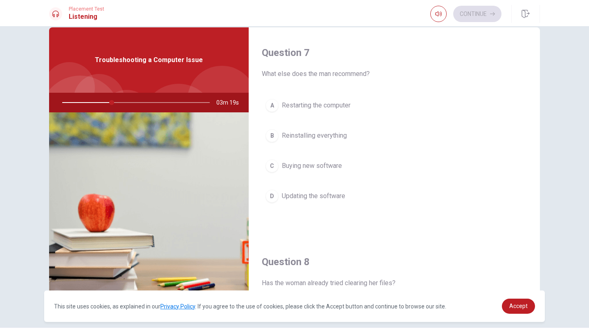
scroll to position [197, 0]
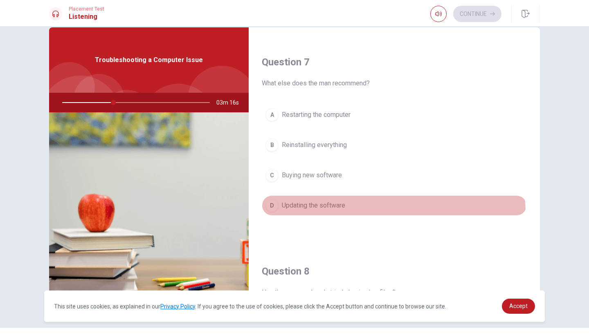
click at [351, 214] on button "D Updating the software" at bounding box center [394, 205] width 265 height 20
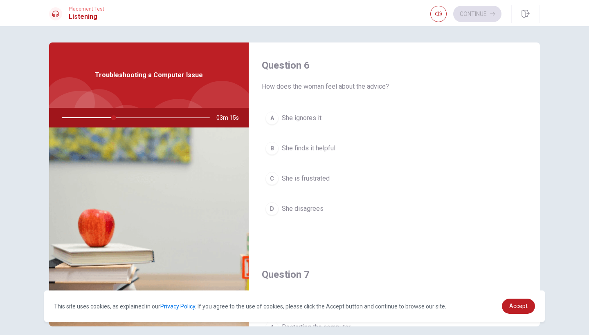
scroll to position [0, 0]
click at [350, 83] on span "How does the woman feel about the advice?" at bounding box center [394, 87] width 265 height 10
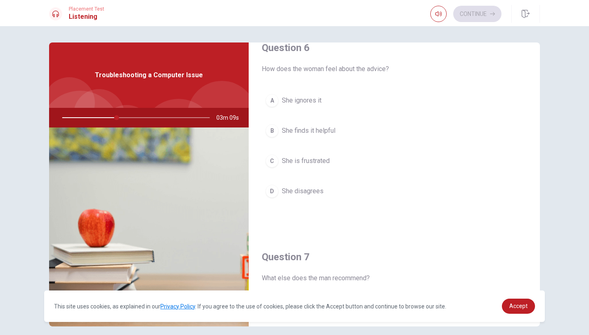
scroll to position [19, 0]
click at [289, 133] on span "She finds it helpful" at bounding box center [309, 129] width 54 height 10
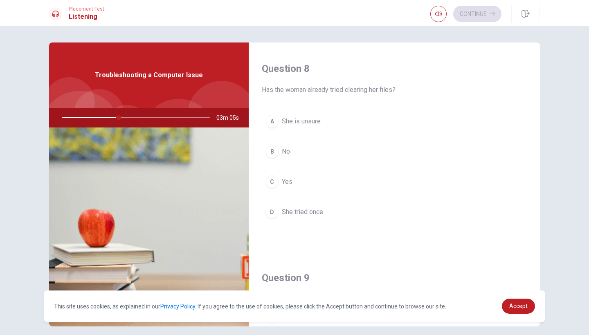
scroll to position [416, 0]
click at [290, 150] on button "B No" at bounding box center [394, 151] width 265 height 20
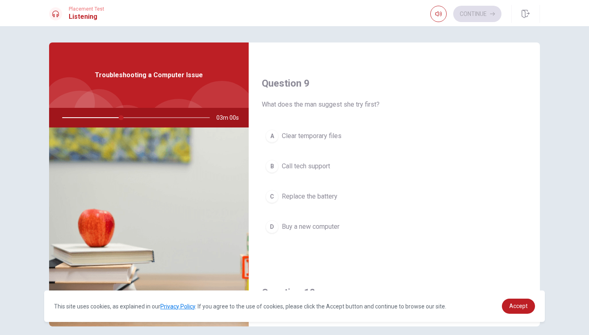
scroll to position [610, 0]
click at [285, 130] on button "A Clear temporary files" at bounding box center [394, 135] width 265 height 20
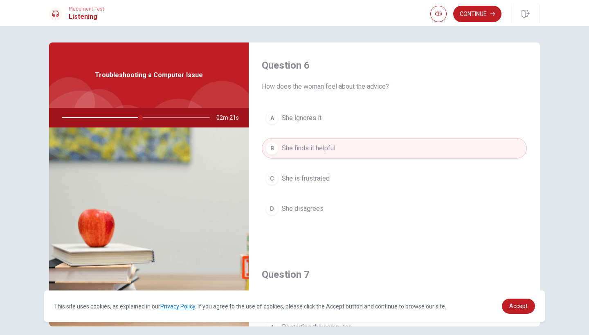
scroll to position [0, 0]
click at [490, 21] on button "Continue" at bounding box center [477, 14] width 48 height 16
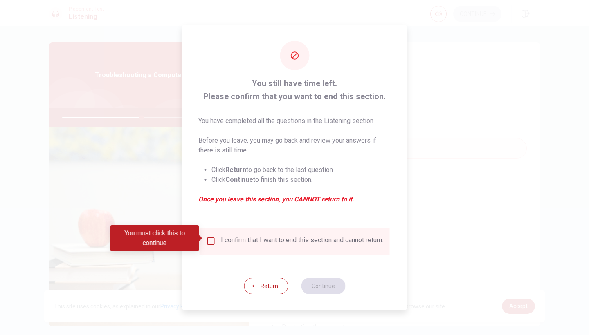
click at [209, 246] on div "I confirm that I want to end this section and cannot return." at bounding box center [294, 241] width 177 height 10
click at [208, 237] on input "You must click this to continue" at bounding box center [211, 241] width 10 height 10
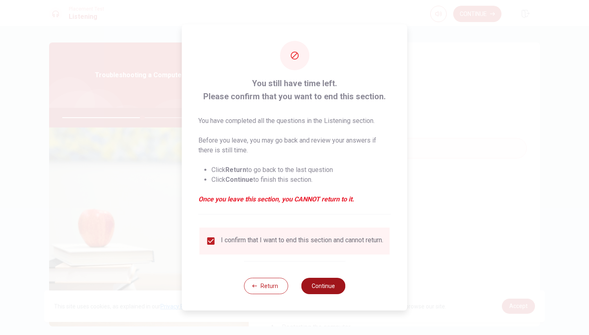
click at [335, 286] on button "Continue" at bounding box center [323, 286] width 44 height 16
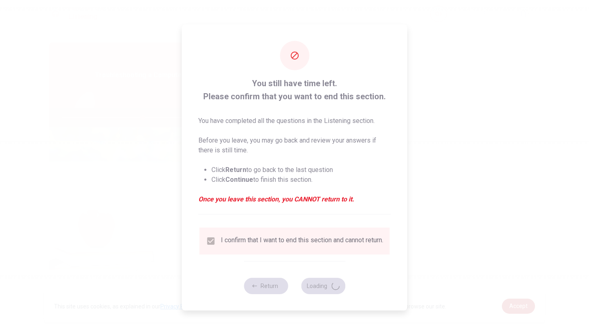
type input "55"
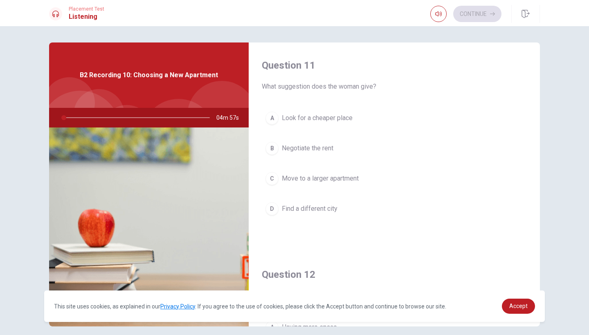
drag, startPoint x: 258, startPoint y: 87, endPoint x: 384, endPoint y: 85, distance: 126.3
click at [384, 85] on div "Question 11 What suggestion does the woman give? A Look for a cheaper place B N…" at bounding box center [394, 147] width 291 height 209
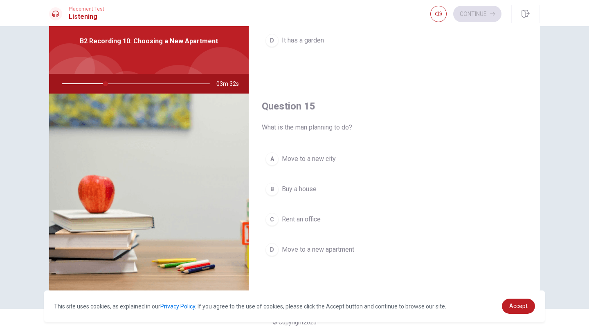
scroll to position [762, 0]
click at [349, 253] on span "Move to a new apartment" at bounding box center [318, 250] width 72 height 10
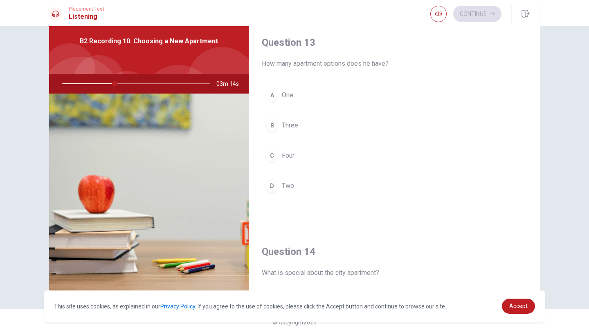
scroll to position [420, 0]
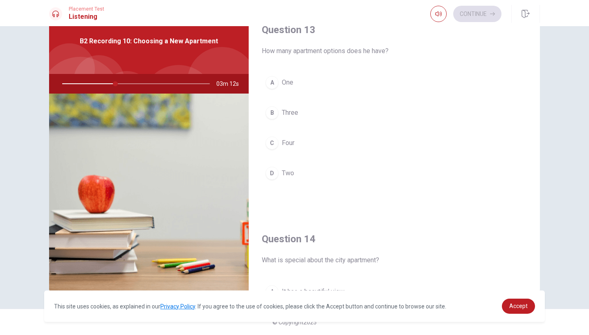
click at [288, 115] on span "Three" at bounding box center [290, 113] width 16 height 10
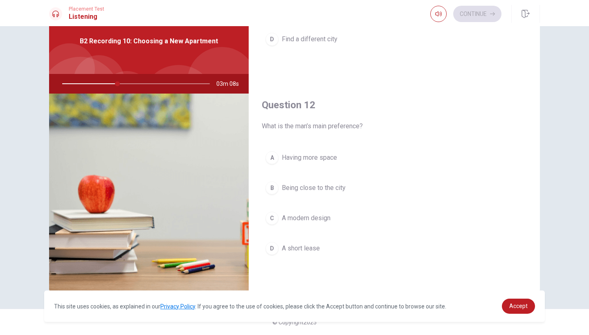
scroll to position [163, 0]
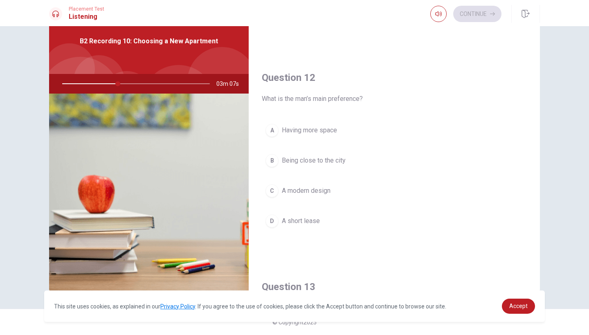
click at [327, 142] on div "A Having more space B Being close to the city C A modern design D A short lease" at bounding box center [394, 184] width 265 height 128
click at [341, 135] on button "A Having more space" at bounding box center [394, 130] width 265 height 20
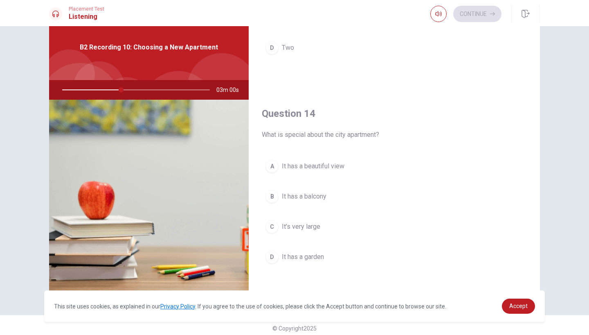
scroll to position [552, 0]
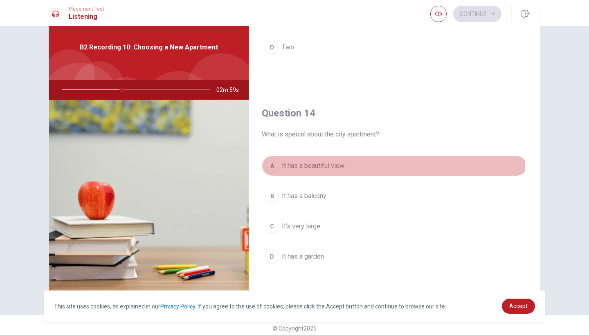
click at [334, 167] on span "It has a beautiful view" at bounding box center [313, 166] width 63 height 10
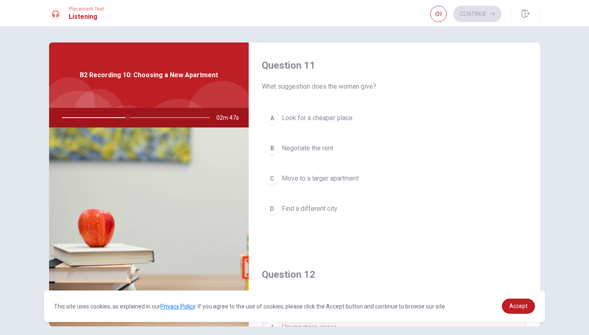
scroll to position [0, 0]
click at [367, 89] on span "What suggestion does the woman give?" at bounding box center [394, 87] width 265 height 10
click at [367, 68] on h4 "Question 11" at bounding box center [394, 65] width 265 height 13
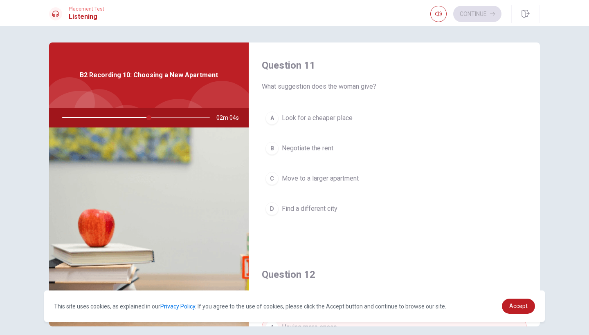
click at [309, 150] on span "Negotiate the rent" at bounding box center [308, 148] width 52 height 10
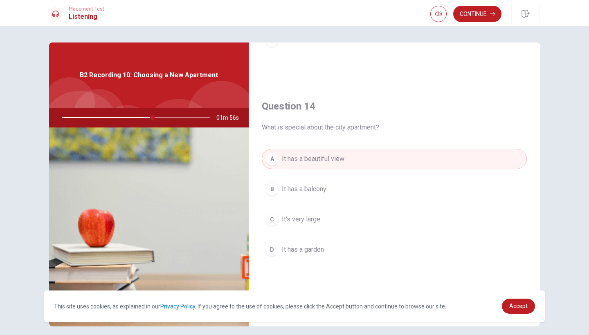
scroll to position [592, 0]
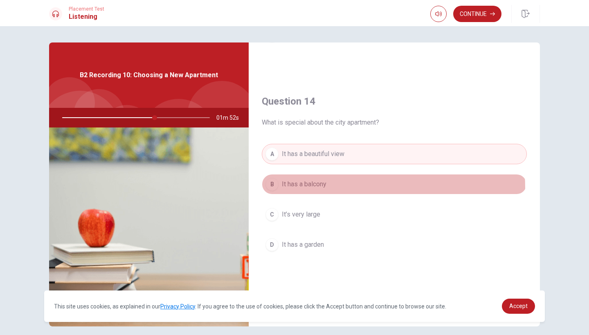
click at [333, 188] on button "B It has a balcony" at bounding box center [394, 184] width 265 height 20
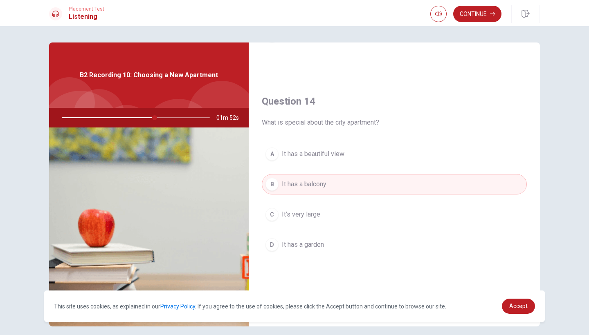
click at [334, 209] on button "C It’s very large" at bounding box center [394, 214] width 265 height 20
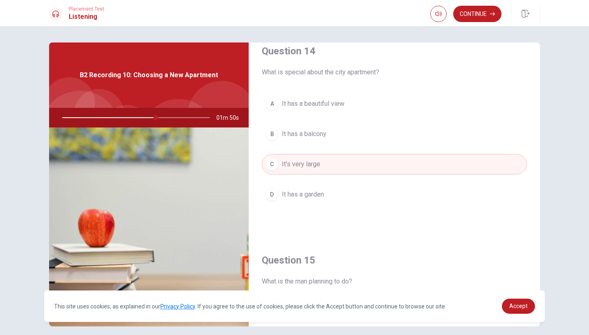
scroll to position [636, 0]
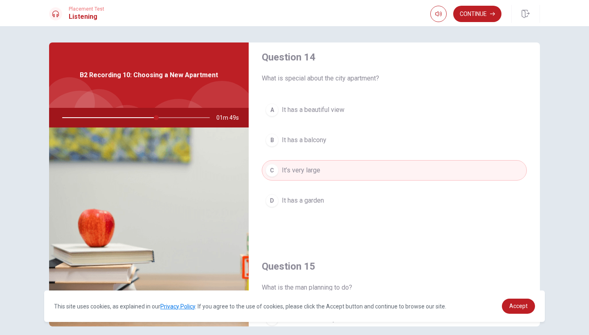
click at [336, 106] on span "It has a beautiful view" at bounding box center [313, 110] width 63 height 10
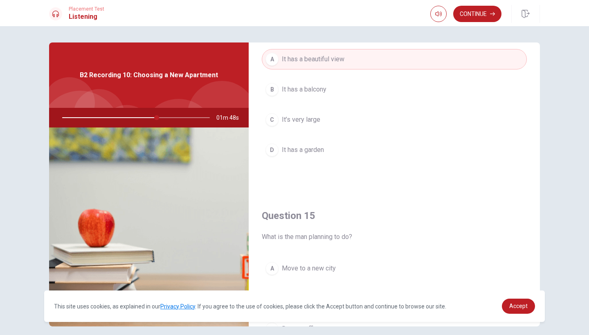
scroll to position [625, 0]
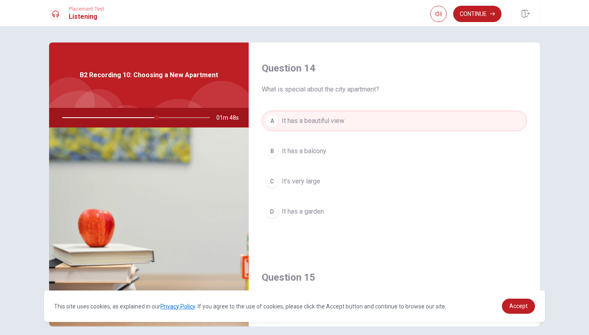
click at [333, 187] on button "C It’s very large" at bounding box center [394, 181] width 265 height 20
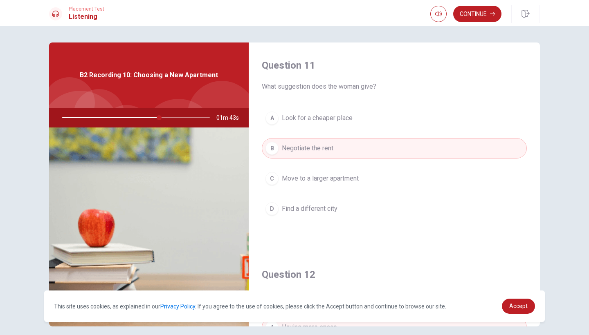
scroll to position [0, 0]
click at [480, 7] on button "Continue" at bounding box center [477, 14] width 48 height 16
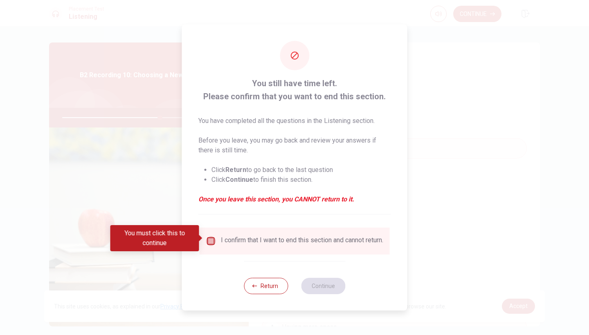
click at [214, 242] on input "You must click this to continue" at bounding box center [211, 241] width 10 height 10
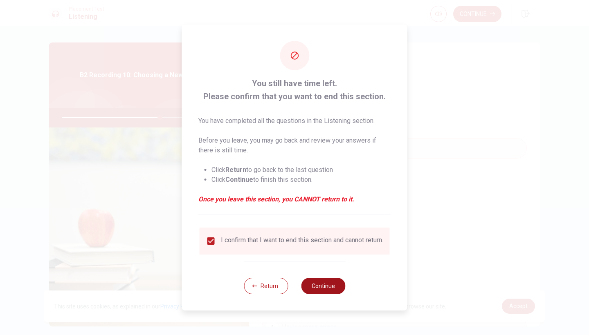
click at [336, 289] on button "Continue" at bounding box center [323, 286] width 44 height 16
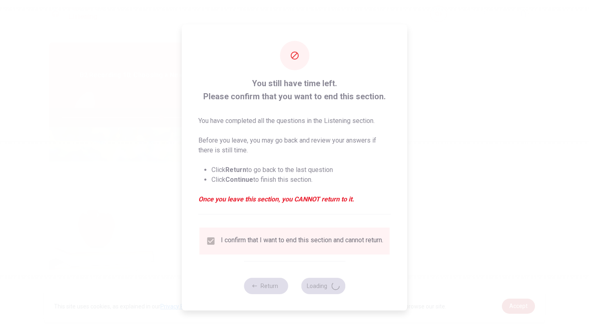
type input "67"
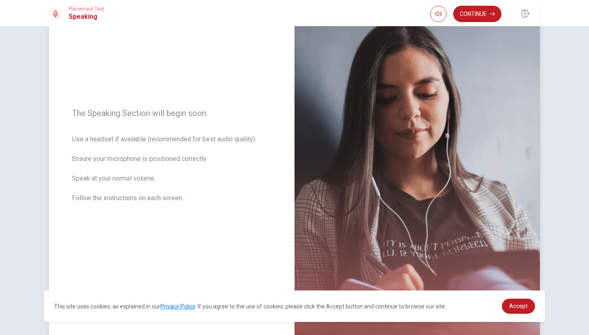
scroll to position [60, 0]
drag, startPoint x: 190, startPoint y: 202, endPoint x: 75, endPoint y: 120, distance: 141.3
click at [75, 120] on div "The Speaking Section will begin soon. Use a headset if available (recommended f…" at bounding box center [171, 161] width 245 height 356
drag, startPoint x: 71, startPoint y: 114, endPoint x: 200, endPoint y: 183, distance: 145.9
click at [200, 183] on div "The Speaking Section will begin soon. Use a headset if available (recommended f…" at bounding box center [171, 161] width 245 height 356
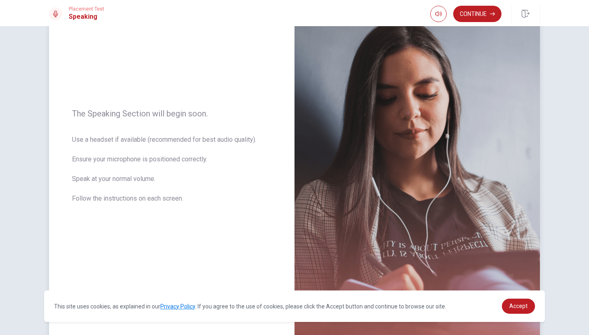
drag, startPoint x: 184, startPoint y: 203, endPoint x: 179, endPoint y: 203, distance: 4.9
click at [183, 203] on span "Use a headset if available (recommended for best audio quality). Ensure your mi…" at bounding box center [171, 174] width 199 height 78
drag, startPoint x: 179, startPoint y: 203, endPoint x: 130, endPoint y: 167, distance: 61.1
click at [130, 167] on span "Use a headset if available (recommended for best audio quality). Ensure your mi…" at bounding box center [171, 174] width 199 height 78
click at [123, 161] on span "Use a headset if available (recommended for best audio quality). Ensure your mi…" at bounding box center [171, 174] width 199 height 78
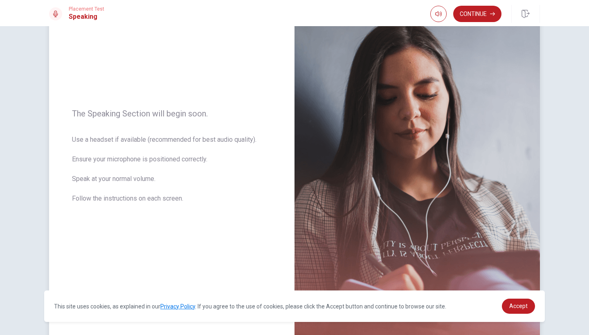
click at [123, 161] on span "Use a headset if available (recommended for best audio quality). Ensure your mi…" at bounding box center [171, 174] width 199 height 78
click at [125, 170] on span "Use a headset if available (recommended for best audio quality). Ensure your mi…" at bounding box center [171, 174] width 199 height 78
click at [125, 160] on span "Use a headset if available (recommended for best audio quality). Ensure your mi…" at bounding box center [171, 174] width 199 height 78
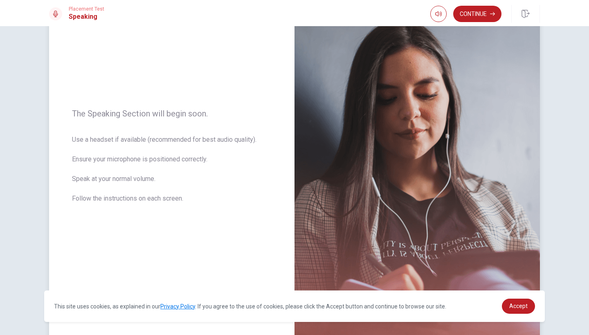
click at [125, 160] on span "Use a headset if available (recommended for best audio quality). Ensure your mi…" at bounding box center [171, 174] width 199 height 78
click at [189, 202] on span "Use a headset if available (recommended for best audio quality). Ensure your mi…" at bounding box center [171, 174] width 199 height 78
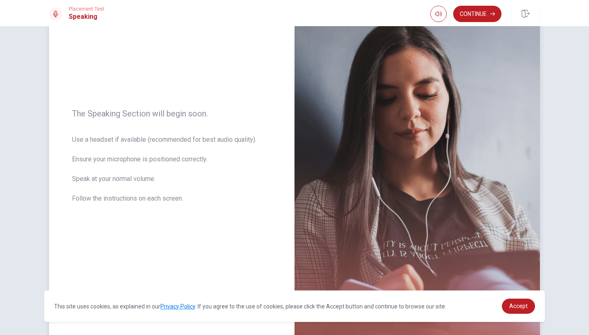
click at [189, 200] on span "Use a headset if available (recommended for best audio quality). Ensure your mi…" at bounding box center [171, 174] width 199 height 78
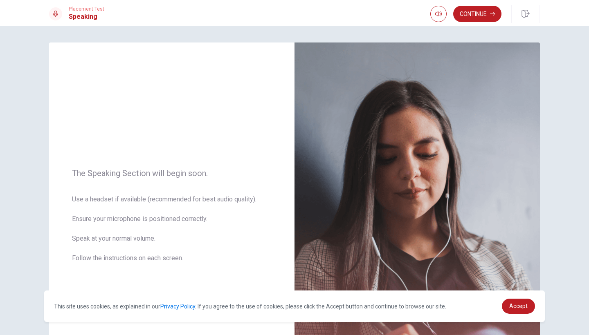
scroll to position [0, 0]
click at [484, 19] on button "Continue" at bounding box center [477, 14] width 48 height 16
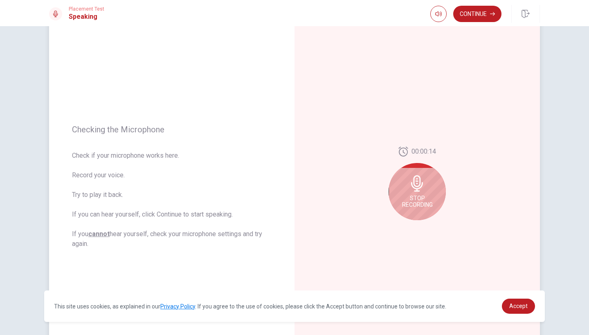
scroll to position [58, 0]
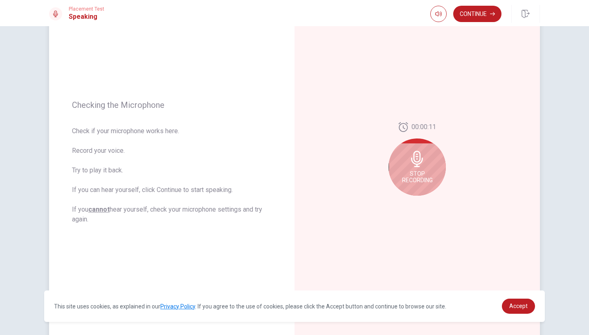
drag, startPoint x: 78, startPoint y: 130, endPoint x: 134, endPoint y: 145, distance: 58.8
click at [134, 145] on span "Check if your microphone works here. Record your voice. Try to play it back. If…" at bounding box center [171, 175] width 199 height 98
click at [403, 164] on div "Stop Recording" at bounding box center [416, 167] width 57 height 57
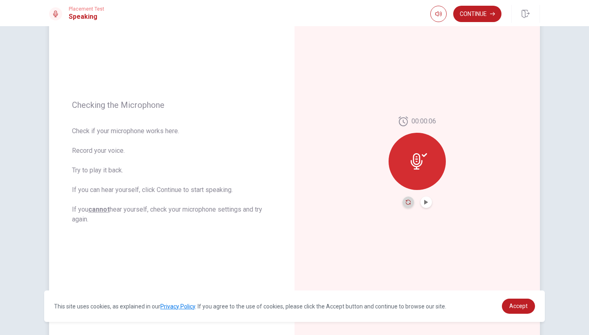
click at [406, 204] on icon "Record Again" at bounding box center [408, 202] width 5 height 5
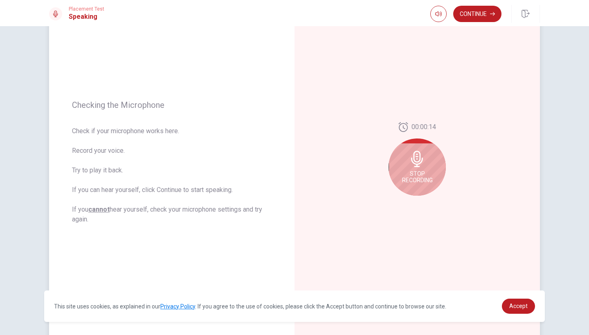
click at [413, 181] on span "Stop Recording" at bounding box center [417, 176] width 31 height 13
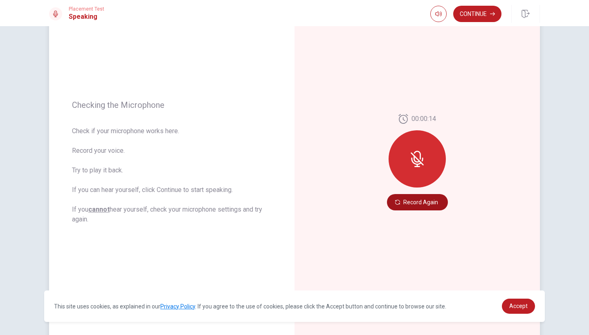
click at [425, 203] on button "Record Again" at bounding box center [417, 202] width 61 height 16
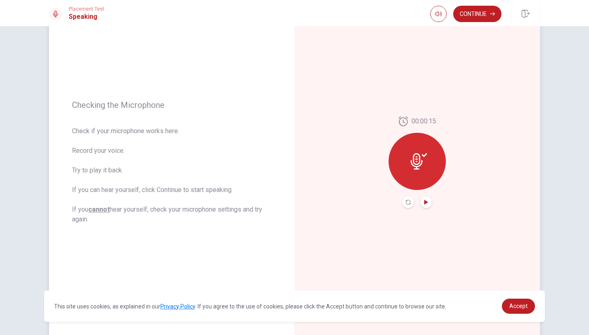
click at [426, 203] on icon "Play Audio" at bounding box center [425, 202] width 5 height 5
click at [425, 206] on button "Pause Audio" at bounding box center [425, 202] width 11 height 11
click at [478, 13] on button "Continue" at bounding box center [477, 14] width 48 height 16
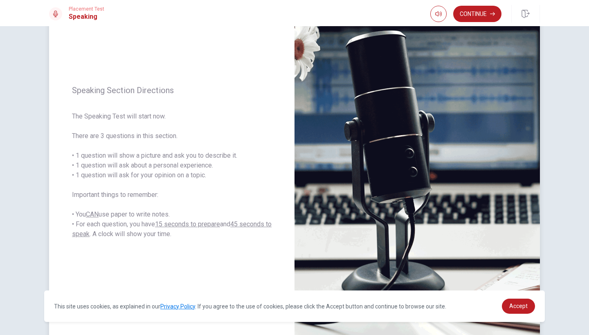
drag, startPoint x: 74, startPoint y: 93, endPoint x: 244, endPoint y: 233, distance: 220.1
click at [244, 233] on div "Speaking Section Directions The Speaking Test will start now. There are 3 quest…" at bounding box center [171, 162] width 245 height 356
click at [490, 18] on button "Continue" at bounding box center [477, 14] width 48 height 16
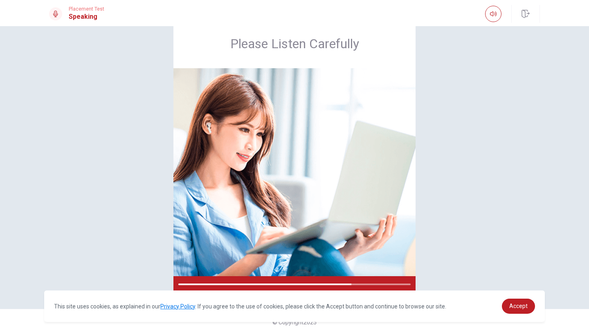
scroll to position [0, 0]
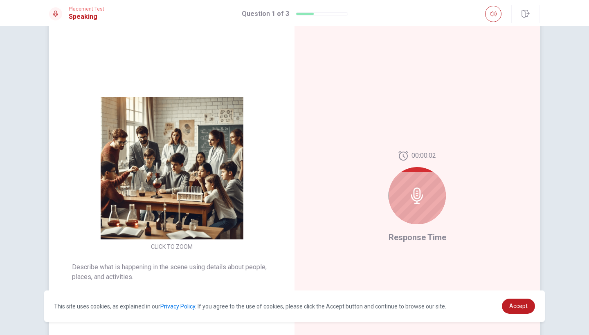
click at [173, 175] on img at bounding box center [171, 168] width 157 height 143
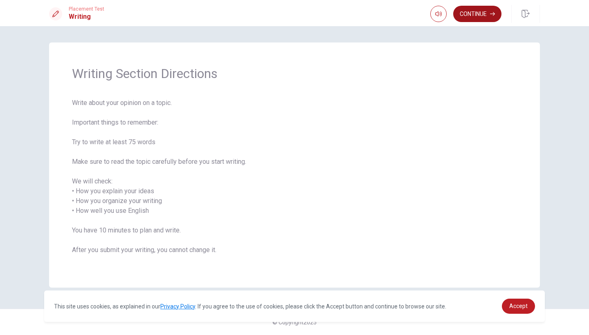
click at [486, 13] on button "Continue" at bounding box center [477, 14] width 48 height 16
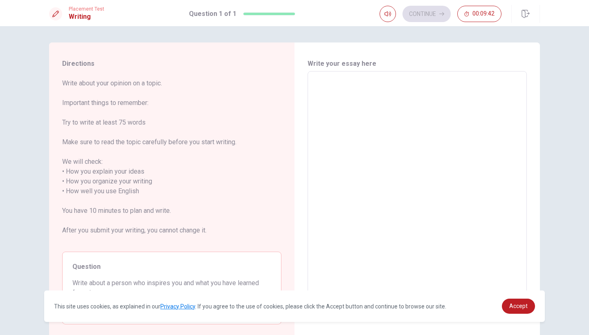
click at [371, 124] on textarea at bounding box center [417, 191] width 208 height 227
type textarea "T"
type textarea "x"
type textarea "Th"
type textarea "x"
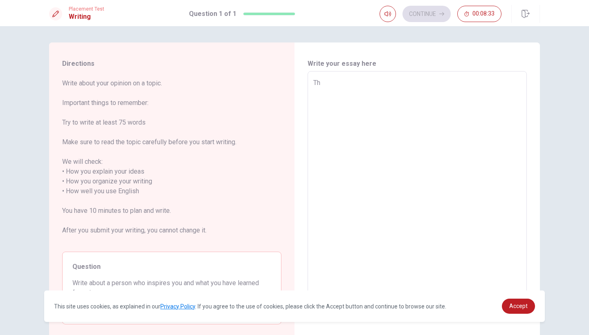
type textarea "The"
type textarea "x"
type textarea "The"
type textarea "x"
type textarea "The p"
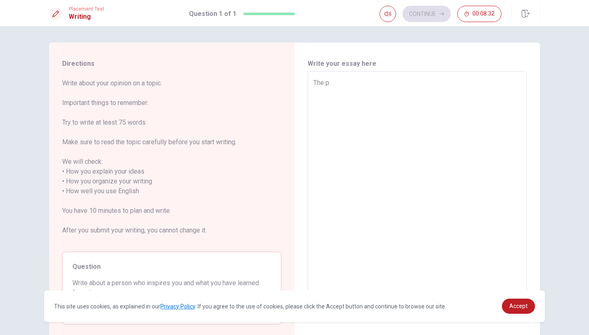
type textarea "x"
type textarea "The pe"
type textarea "x"
type textarea "The per"
type textarea "x"
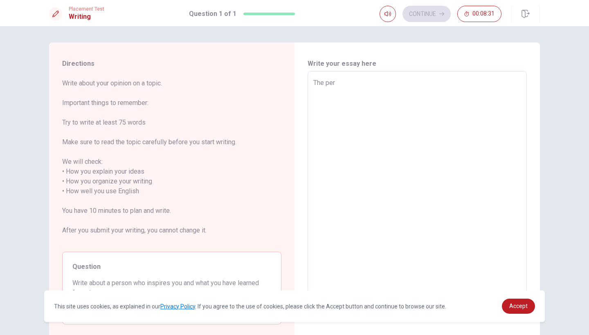
type textarea "The pers"
type textarea "x"
type textarea "The perso"
type textarea "x"
type textarea "The person"
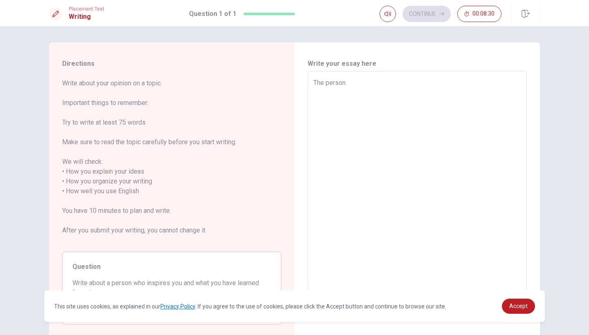
type textarea "x"
type textarea "The person"
type textarea "x"
type textarea "The person w"
type textarea "x"
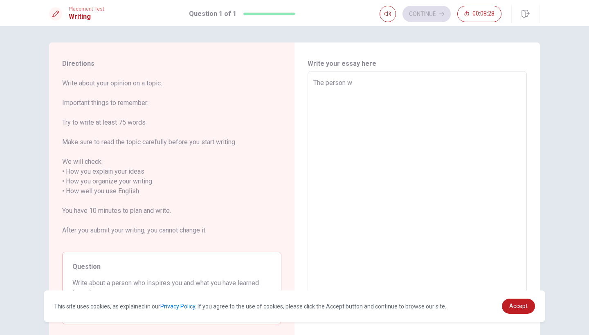
type textarea "The person wh"
type textarea "x"
type textarea "The person who"
type textarea "x"
type textarea "The person who"
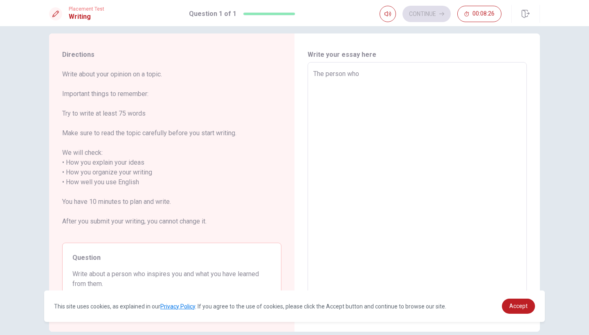
scroll to position [11, 0]
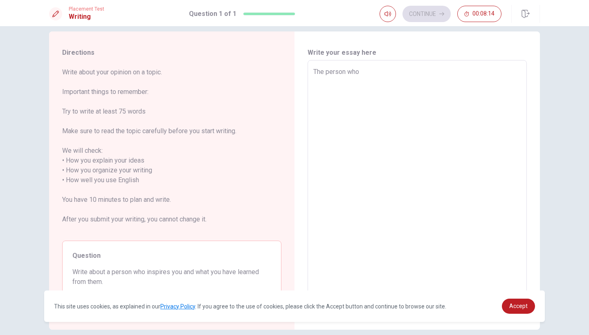
type textarea "x"
type textarea "The person who i"
type textarea "x"
type textarea "The person who in"
type textarea "x"
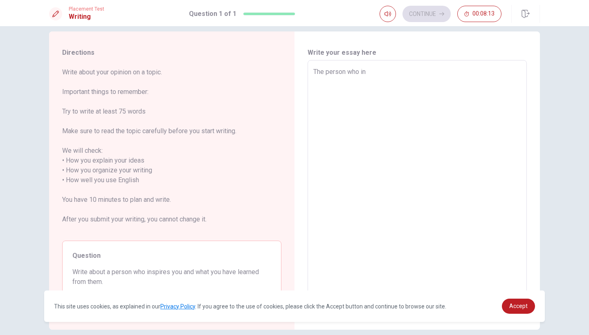
type textarea "The person who ins"
type textarea "x"
type textarea "The person who insp"
type textarea "x"
type textarea "The person who inspi"
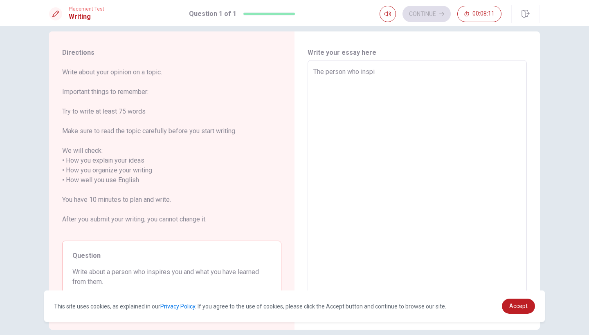
type textarea "x"
type textarea "The person who inspir"
type textarea "x"
type textarea "The person who inspire"
type textarea "x"
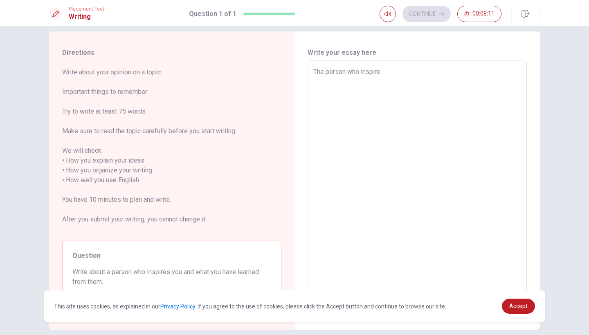
type textarea "The person who inspires"
type textarea "x"
type textarea "The person who inspires"
type textarea "x"
type textarea "The person who inspires m"
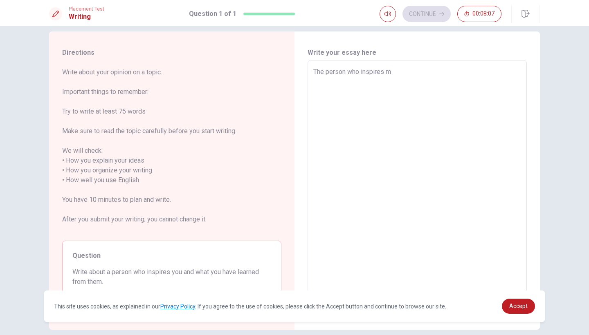
type textarea "x"
type textarea "The person who inspires me"
type textarea "x"
type textarea "The person who inspires me"
type textarea "x"
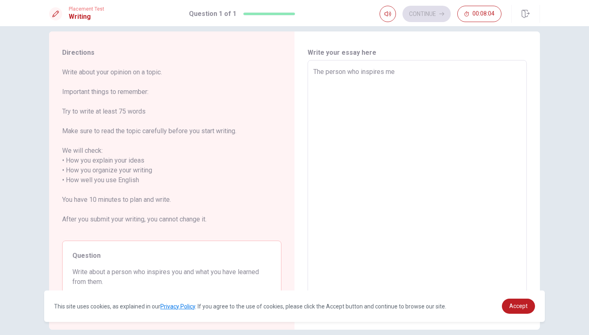
type textarea "The person who inspires me t"
type textarea "x"
type textarea "The person who inspires me th"
type textarea "x"
type textarea "The person who inspires me the"
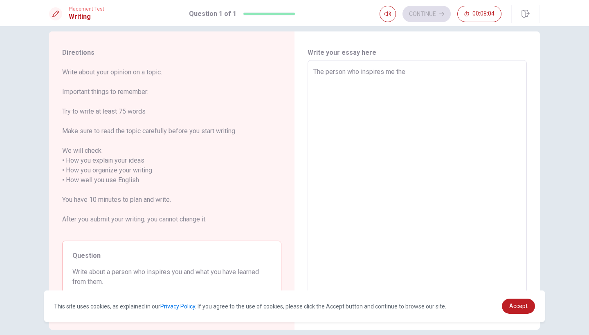
type textarea "x"
type textarea "The person who inspires me the"
type textarea "x"
type textarea "The person who inspires me the m"
type textarea "x"
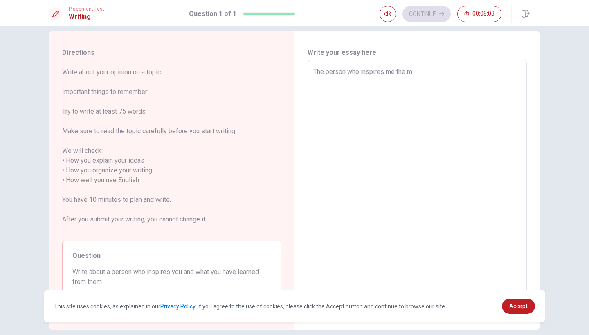
type textarea "The person who inspires me the mo"
type textarea "x"
type textarea "The person who inspires me the mos"
type textarea "x"
type textarea "The person who inspires me the mosy"
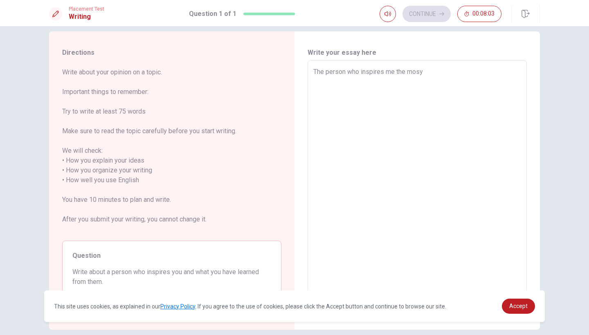
type textarea "x"
type textarea "The person who inspires me the mosy"
type textarea "x"
type textarea "The person who inspires me the mosy i"
type textarea "x"
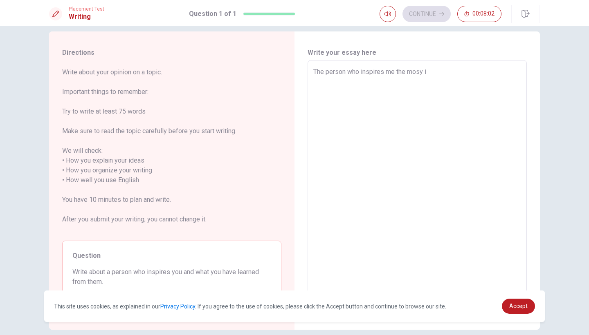
type textarea "The person who inspires me the mosy is"
type textarea "x"
type textarea "The person who inspires me the mosy is"
type textarea "x"
type textarea "The person who inspires me the mosy is m"
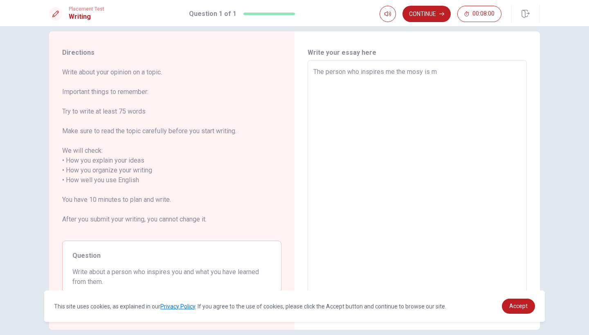
type textarea "x"
type textarea "The person who inspires me the mosy is my"
type textarea "x"
type textarea "The person who inspires me the mosy is my"
type textarea "x"
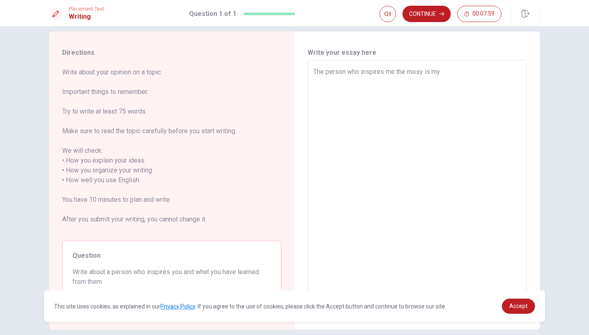
type textarea "The person who inspires me the mosy is my u"
type textarea "x"
type textarea "The person who inspires me the mosy is my un"
type textarea "x"
type textarea "The person who inspires me the mosy is my uni"
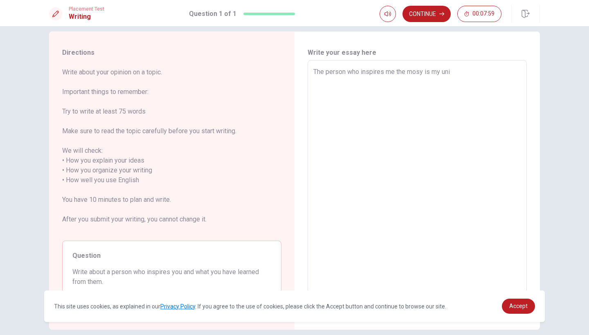
type textarea "x"
type textarea "The person who inspires me the mosy is my univ"
type textarea "x"
type textarea "The person who inspires me the mosy is my unive"
type textarea "x"
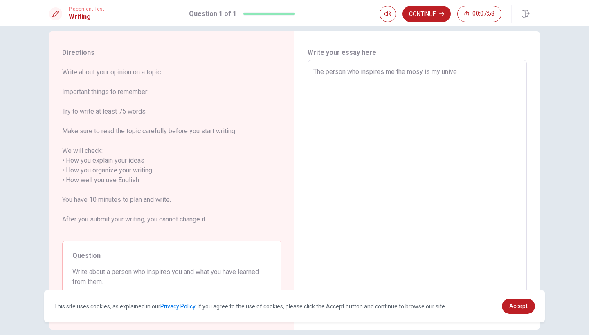
type textarea "The person who inspires me the mosy is my univer"
type textarea "x"
type textarea "The person who inspires me the mosy is my univers"
type textarea "x"
type textarea "The person who inspires me the mosy is my universi"
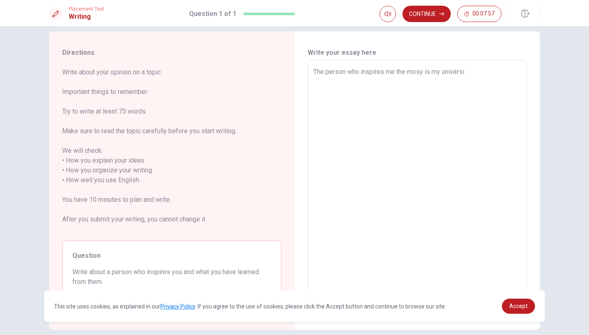
type textarea "x"
type textarea "The person who inspires me the mosy is my universit"
type textarea "x"
type textarea "The person who inspires me the mosy is my university"
type textarea "x"
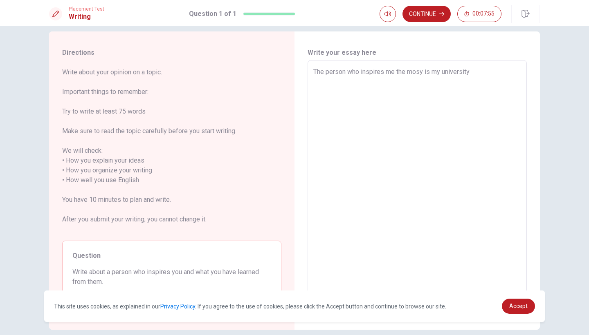
type textarea "The person who inspires me the mosy is my university"
type textarea "x"
type textarea "The person who inspires me the mosy is my university s"
type textarea "x"
type textarea "The person who inspires me the mosy is my university su"
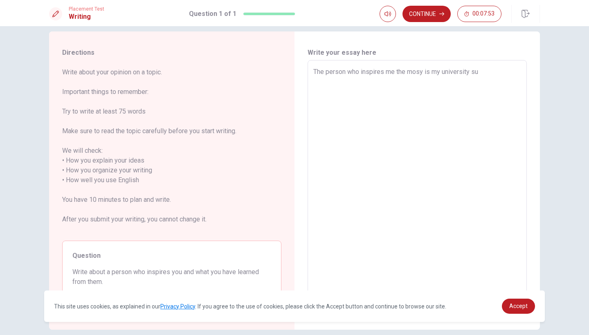
type textarea "x"
type textarea "The person who inspires me the mosy is my university sup"
type textarea "x"
type textarea "The person who inspires me the mosy is my university supe"
type textarea "x"
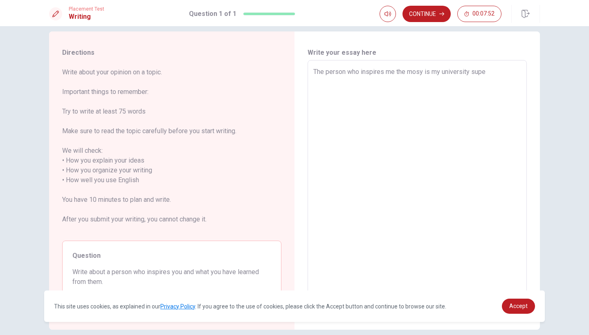
type textarea "The person who inspires me the mosy is my university super"
type textarea "x"
type textarea "The person who inspires me the mosy is my university superv"
type textarea "x"
type textarea "The person who inspires me the mosy is my university supervi"
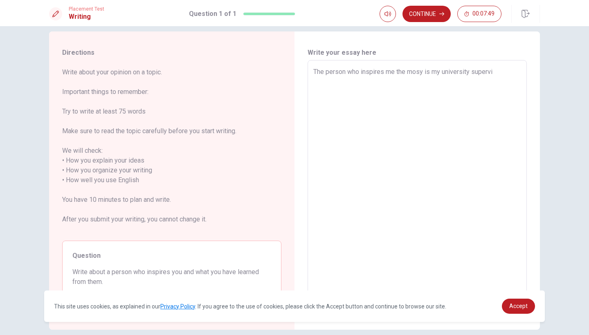
type textarea "x"
type textarea "The person who inspires me the mosy is my university supervis"
type textarea "x"
type textarea "The person who inspires me the mosy is my university superviso"
type textarea "x"
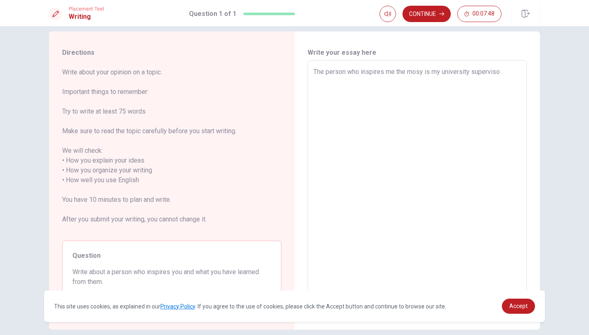
type textarea "The person who inspires me the mosy is my university supervisor"
type textarea "x"
type textarea "The person who inspires me the mosy is my university supervisor."
type textarea "x"
type textarea "The person who inspires me the mosy is my university supervisor."
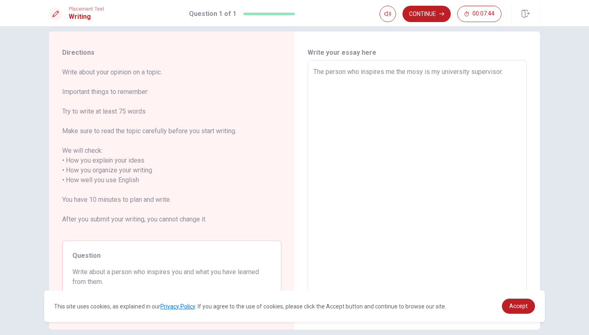
type textarea "x"
type textarea "The person who inspires me the mosy is my university supervisor. H"
type textarea "x"
type textarea "The person who inspires me the mosy is my university supervisor. He"
type textarea "x"
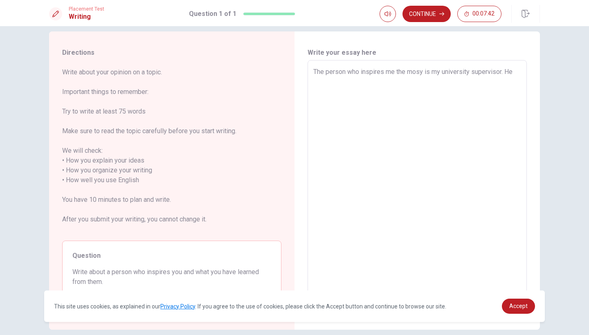
type textarea "The person who inspires me the mosy is my university supervisor. He"
type textarea "x"
type textarea "The person who inspires me the mosy is my university supervisor. He i"
type textarea "x"
type textarea "The person who inspires me the mosy is my university supervisor. He is"
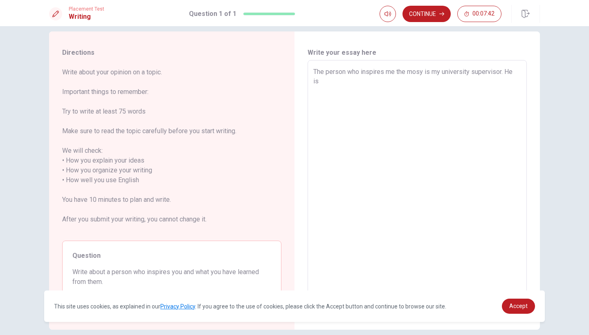
type textarea "x"
type textarea "The person who inspires me the mosy is my university supervisor. He is"
type textarea "x"
type textarea "The person who inspires me the mosy is my university supervisor. He is y"
type textarea "x"
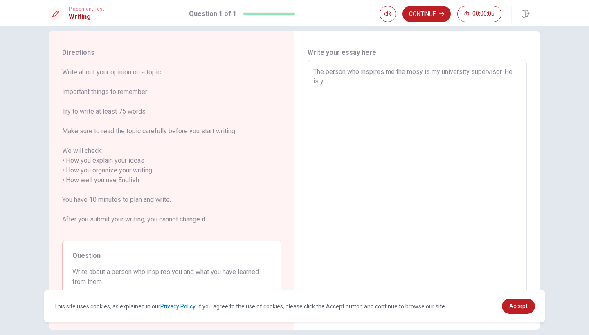
type textarea "The person who inspires me the mosy is my university supervisor. He is [DEMOGRA…"
type textarea "x"
type textarea "The person who inspires me the mosy is my university supervisor. He is y"
type textarea "x"
type textarea "The person who inspires me the mosy is my university supervisor. He is"
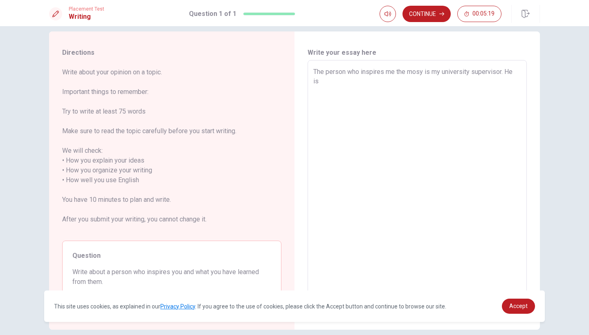
type textarea "x"
type textarea "The person who inspires me the mosy is my university supervisor. He is g"
type textarea "x"
type textarea "The person who inspires me the mosy is my university supervisor. He is ga"
type textarea "x"
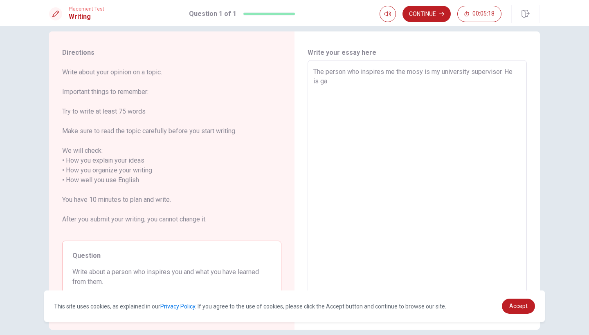
type textarea "The person who inspires me the mosy is my university supervisor. He is gav"
type textarea "x"
type textarea "The person who inspires me the mosy is my university supervisor. He is gave"
type textarea "x"
type textarea "The person who inspires me the mosy is my university supervisor. He is gave"
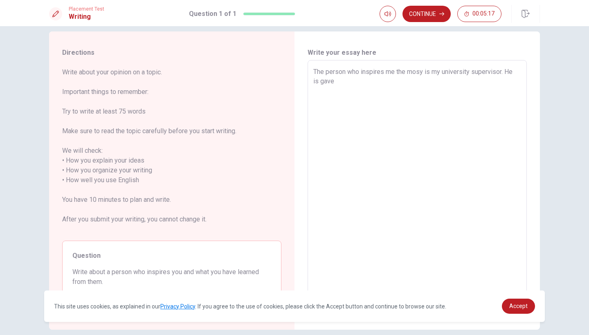
type textarea "x"
type textarea "The person who inspires me the mosy is my university supervisor. He is gave m"
type textarea "x"
type textarea "The person who inspires me the mosy is my university supervisor. He is gave me"
type textarea "x"
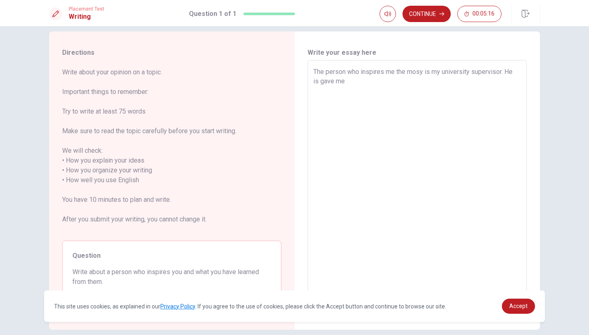
type textarea "The person who inspires me the mosy is my university supervisor. He is gave me"
type textarea "x"
type textarea "The person who inspires me the mosy is my university supervisor. He is gave me t"
type textarea "x"
type textarea "The person who inspires me the mosy is my university supervisor. He is gave me …"
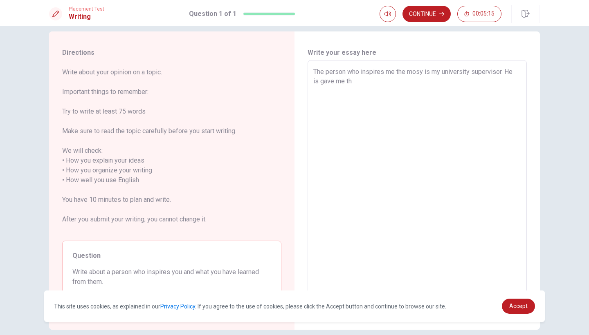
type textarea "x"
type textarea "The person who inspires me the mosy is my university supervisor. He is gave me …"
type textarea "x"
type textarea "The person who inspires me the mosy is my university supervisor. He is gave me …"
type textarea "x"
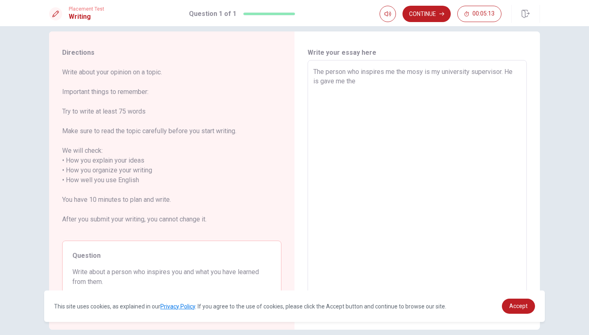
type textarea "The person who inspires me the mosy is my university supervisor. He is gave me …"
type textarea "x"
type textarea "The person who inspires me the mosy is my university supervisor. He is gave me …"
type textarea "x"
type textarea "The person who inspires me the mosy is my university supervisor. He is gave me …"
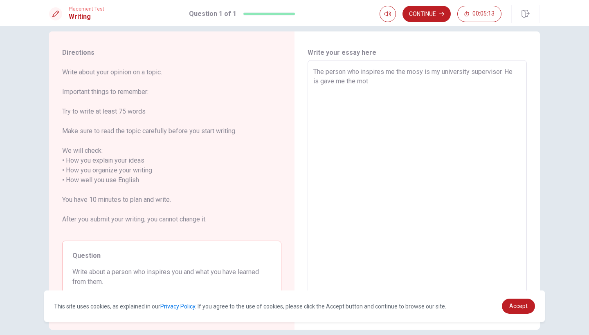
type textarea "x"
type textarea "The person who inspires me the mosy is my university supervisor. He is gave me …"
type textarea "x"
type textarea "The person who inspires me the mosy is my university supervisor. He is gave me …"
type textarea "x"
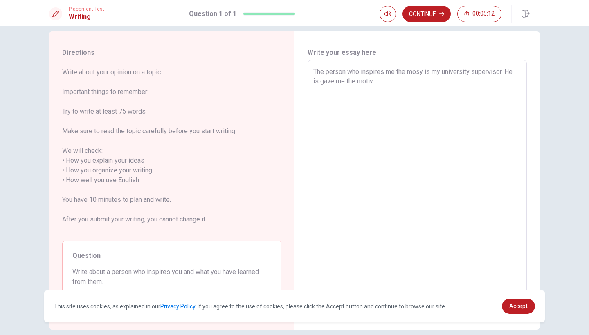
type textarea "The person who inspires me the mosy is my university supervisor. He is gave me …"
type textarea "x"
type textarea "The person who inspires me the mosy is my university supervisor. He is gave me …"
type textarea "x"
type textarea "The person who inspires me the mosy is my university supervisor. He is gave me …"
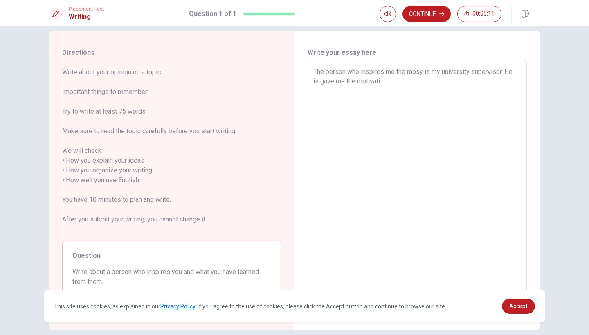
type textarea "x"
type textarea "The person who inspires me the mosy is my university supervisor. He is gave me …"
type textarea "x"
type textarea "The person who inspires me the mosy is my university supervisor. He is gave me …"
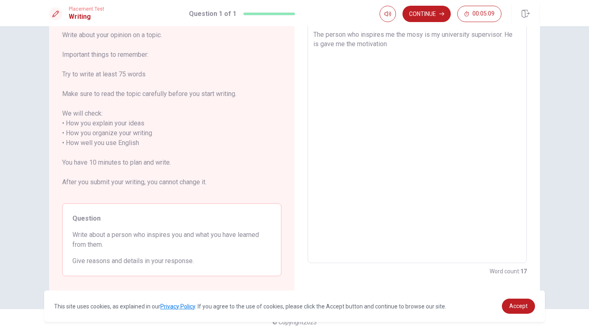
type textarea "x"
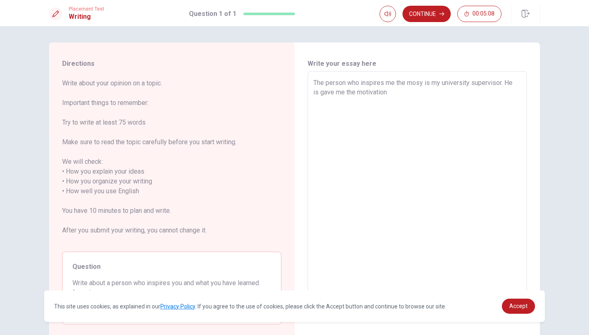
scroll to position [0, 0]
type textarea "The person who inspires me the mosy is my university supervisor. He is gave me …"
type textarea "x"
type textarea "The person who inspires me the mosy is my university supervisor. He is gave me …"
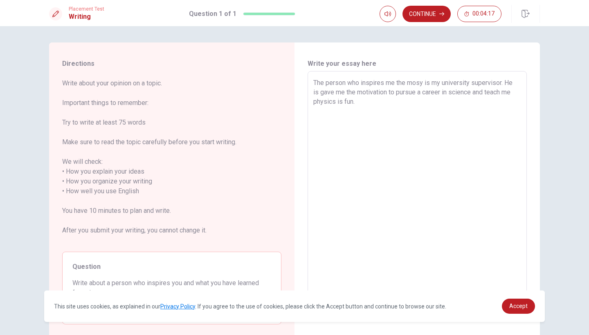
click at [356, 101] on textarea "The person who inspires me the mosy is my university supervisor. He is gave me …" at bounding box center [417, 191] width 208 height 227
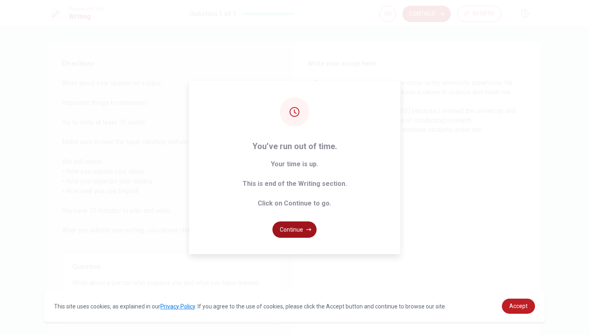
click at [299, 228] on button "Continue" at bounding box center [294, 230] width 44 height 16
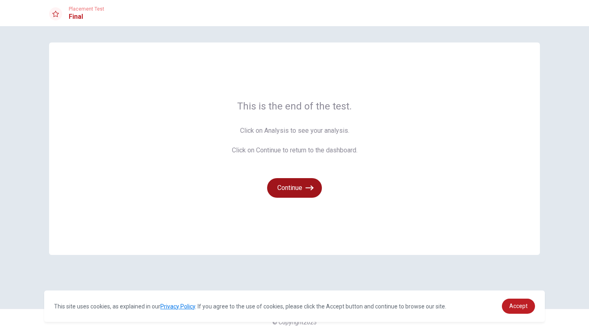
click at [310, 190] on icon "button" at bounding box center [309, 188] width 8 height 8
